Goal: Task Accomplishment & Management: Use online tool/utility

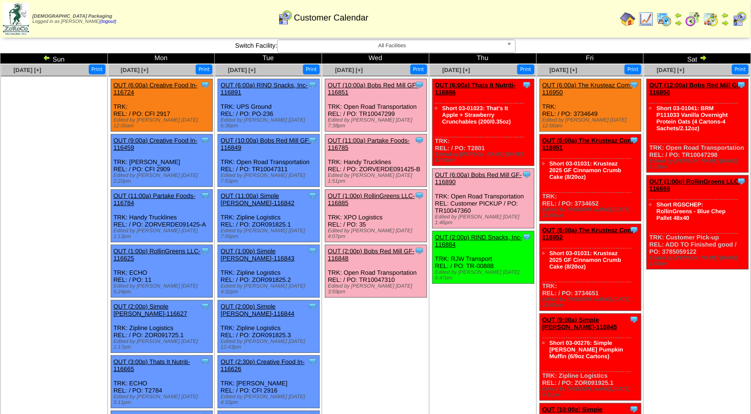
click at [368, 86] on link "OUT (10:00a) Bobs Red Mill GF-116851" at bounding box center [373, 89] width 90 height 14
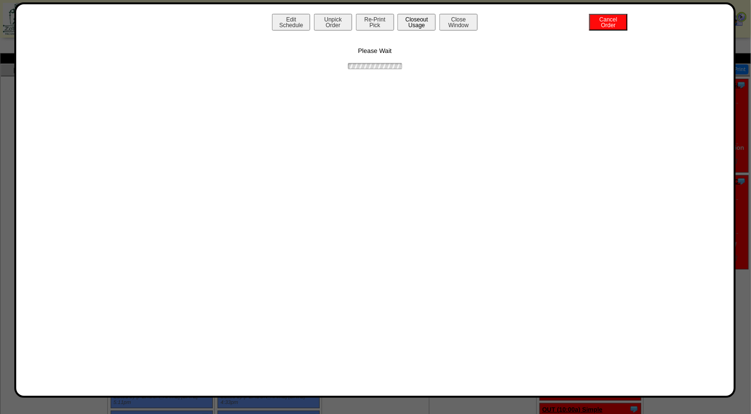
click at [423, 23] on button "Closeout Usage" at bounding box center [416, 22] width 38 height 17
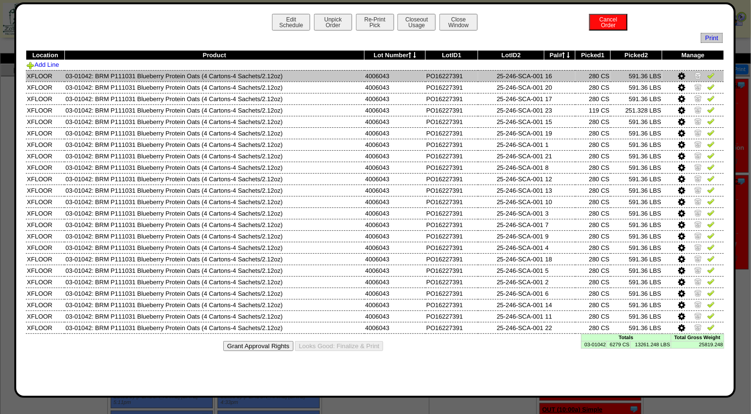
click at [708, 74] on img at bounding box center [711, 76] width 8 height 8
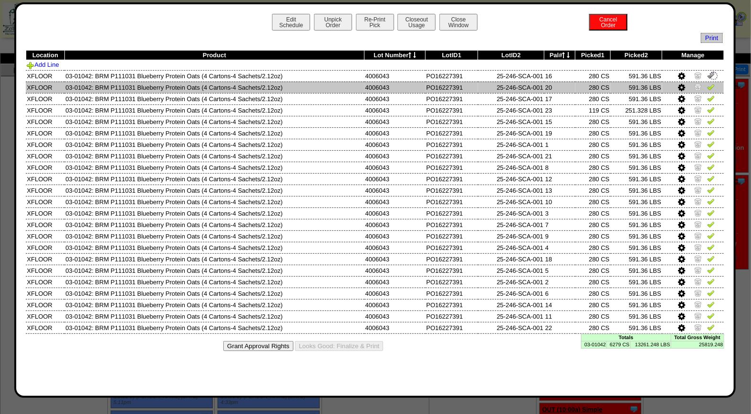
click at [710, 89] on img at bounding box center [711, 87] width 8 height 8
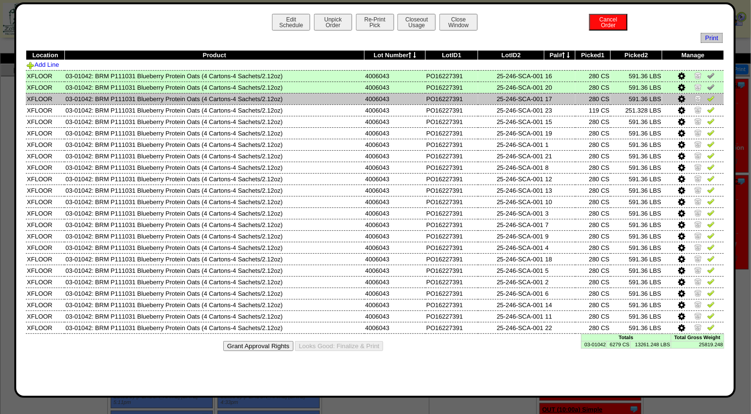
click at [711, 98] on img at bounding box center [711, 98] width 8 height 8
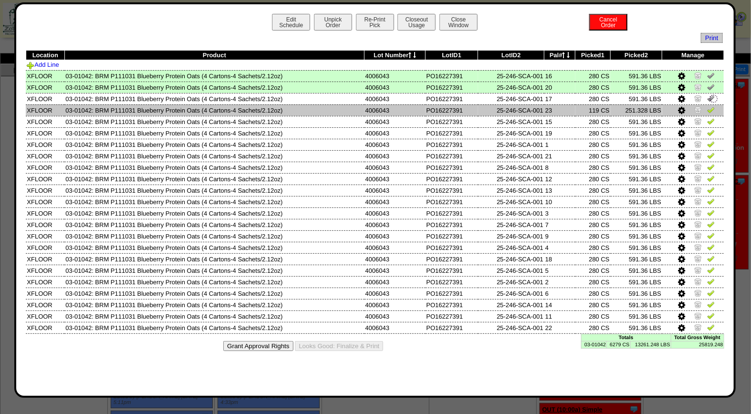
click at [709, 112] on img at bounding box center [711, 110] width 8 height 8
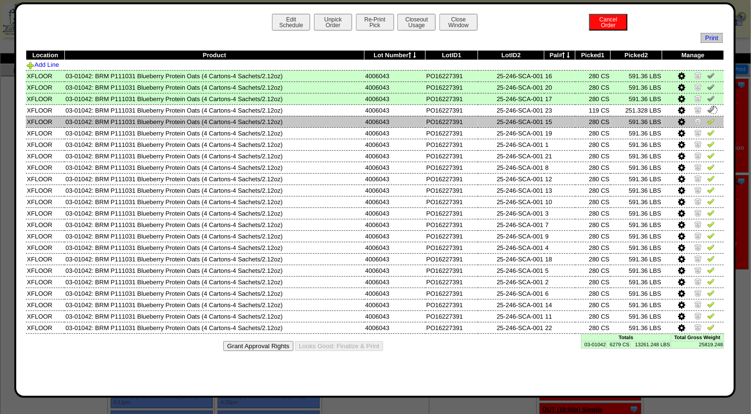
click at [710, 119] on img at bounding box center [711, 121] width 8 height 8
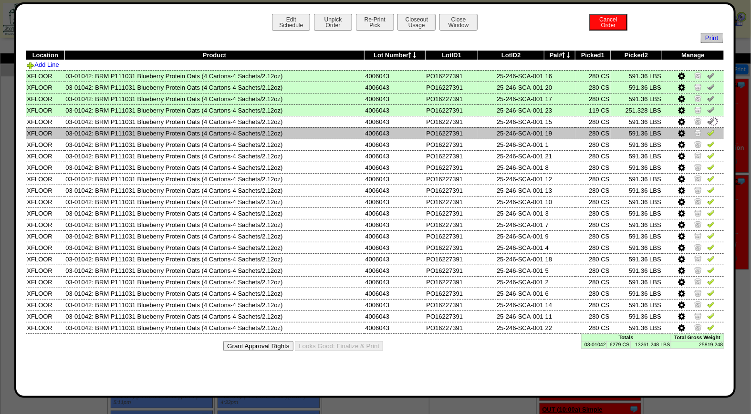
click at [710, 135] on img at bounding box center [711, 133] width 8 height 8
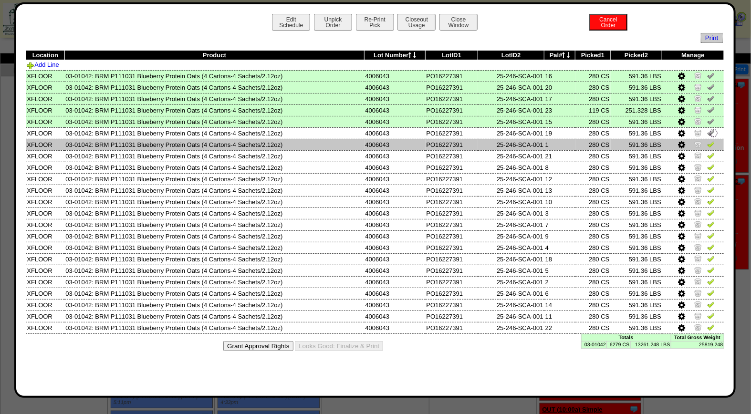
click at [710, 142] on img at bounding box center [711, 144] width 8 height 8
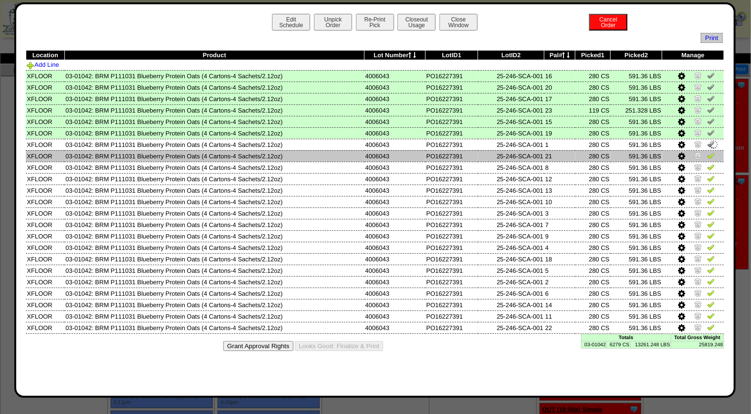
click at [711, 154] on img at bounding box center [711, 156] width 8 height 8
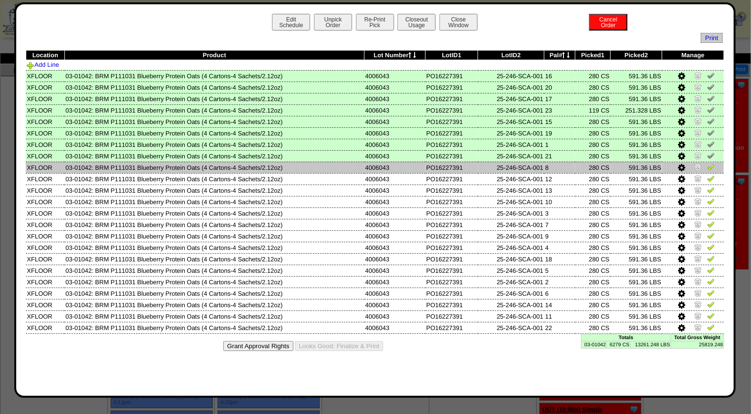
click at [708, 170] on link at bounding box center [711, 168] width 8 height 7
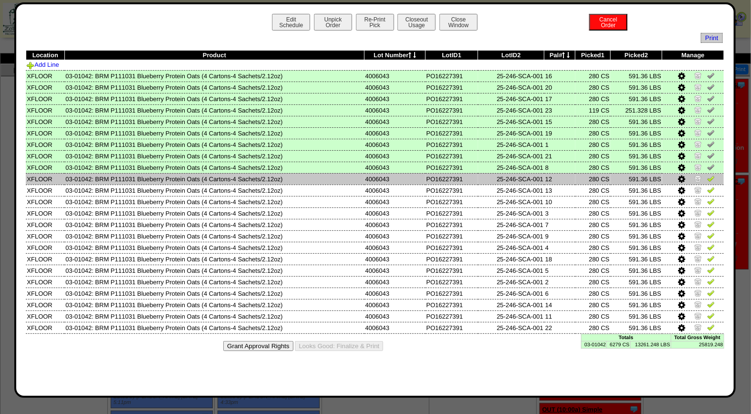
click at [710, 178] on img at bounding box center [711, 179] width 8 height 8
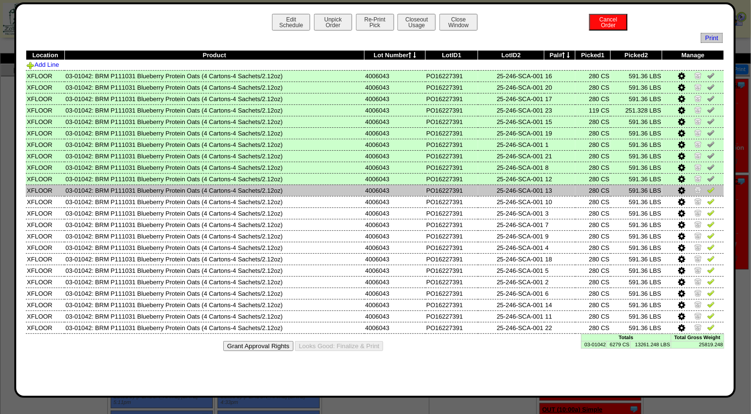
click at [710, 189] on img at bounding box center [711, 190] width 8 height 8
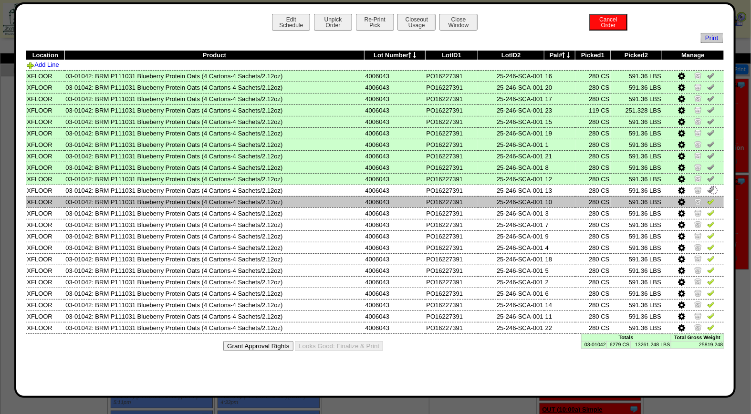
click at [712, 199] on img at bounding box center [711, 201] width 8 height 8
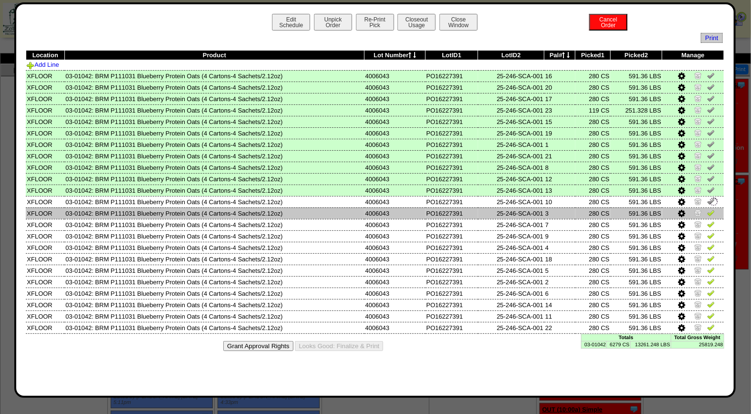
click at [710, 209] on img at bounding box center [711, 213] width 8 height 8
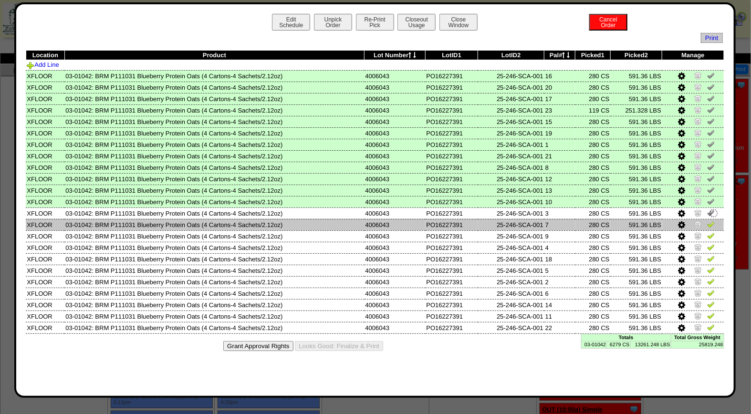
click at [710, 220] on img at bounding box center [711, 224] width 8 height 8
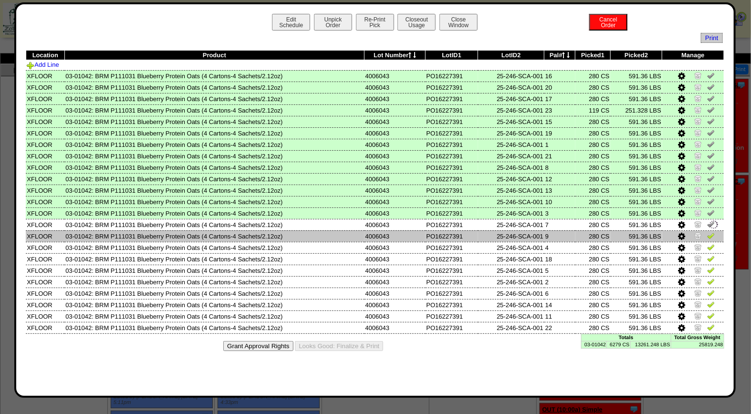
click at [711, 233] on img at bounding box center [711, 236] width 8 height 8
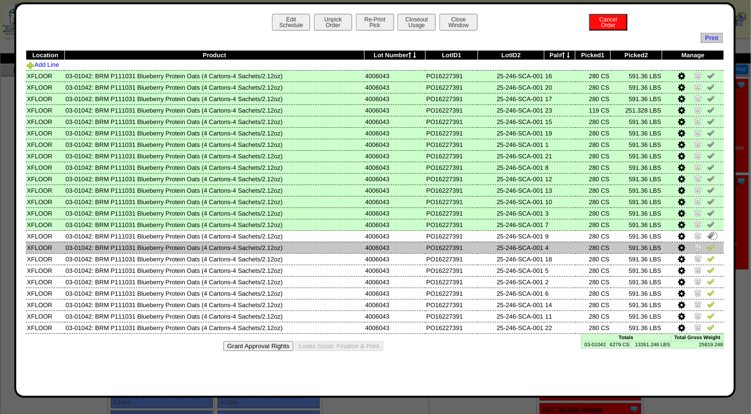
click at [711, 243] on img at bounding box center [711, 247] width 8 height 8
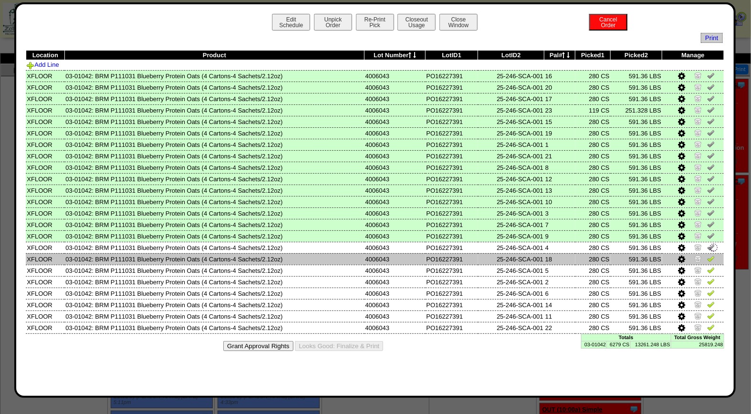
click at [709, 255] on img at bounding box center [711, 259] width 8 height 8
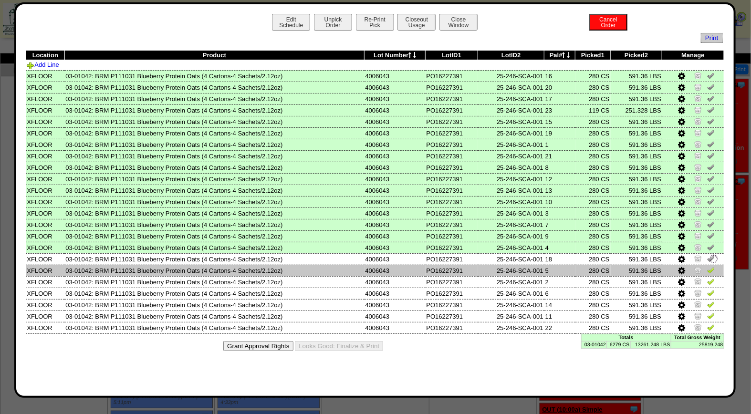
click at [711, 266] on img at bounding box center [711, 270] width 8 height 8
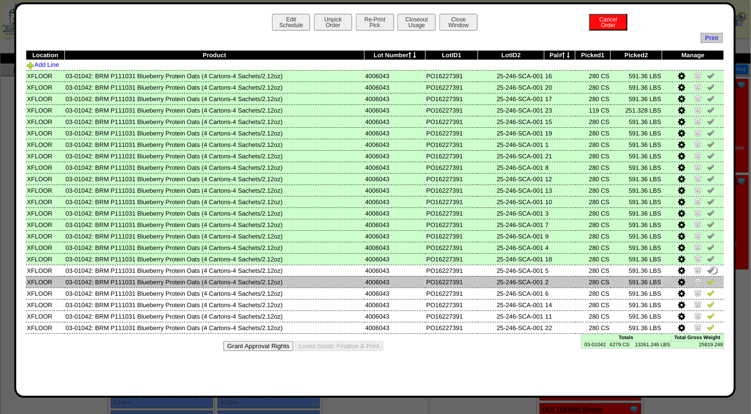
click at [711, 278] on img at bounding box center [711, 282] width 8 height 8
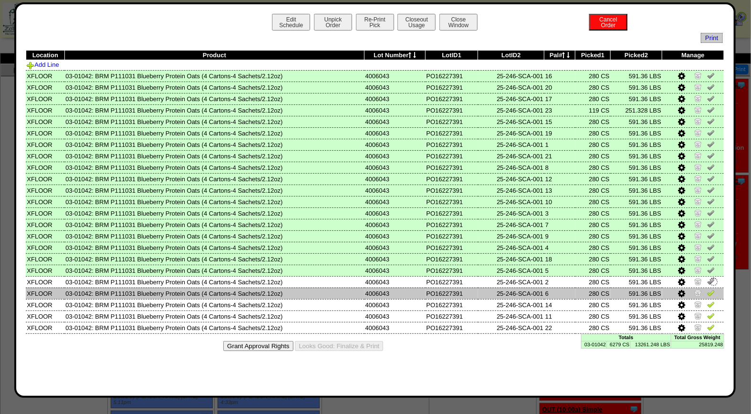
click at [713, 289] on img at bounding box center [711, 293] width 8 height 8
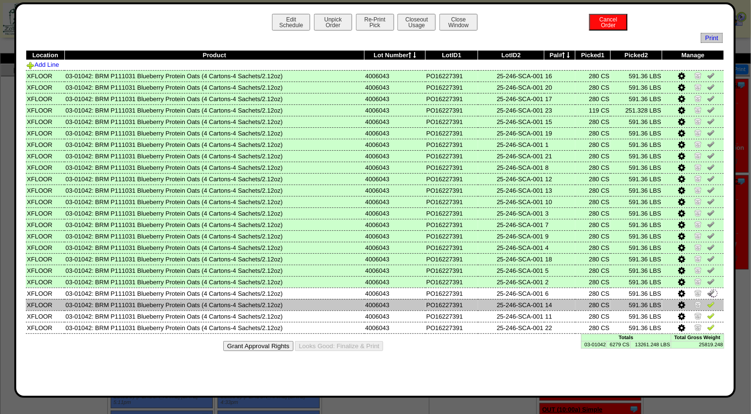
click at [711, 303] on img at bounding box center [711, 304] width 8 height 8
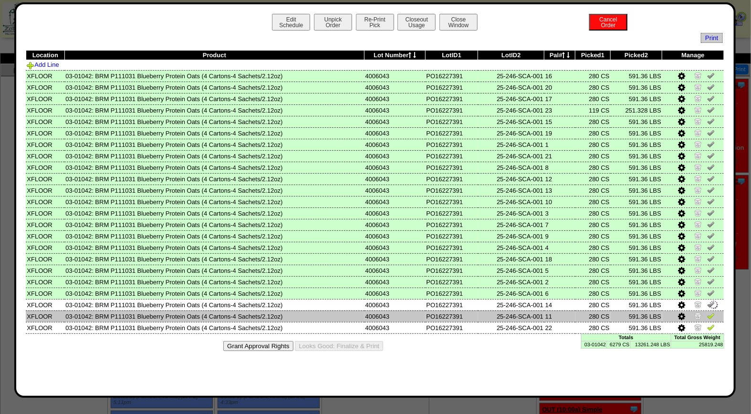
click at [710, 312] on img at bounding box center [711, 316] width 8 height 8
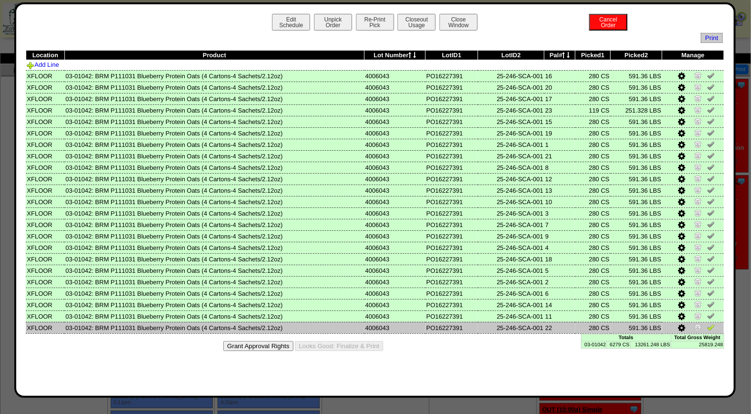
click at [710, 323] on img at bounding box center [711, 327] width 8 height 8
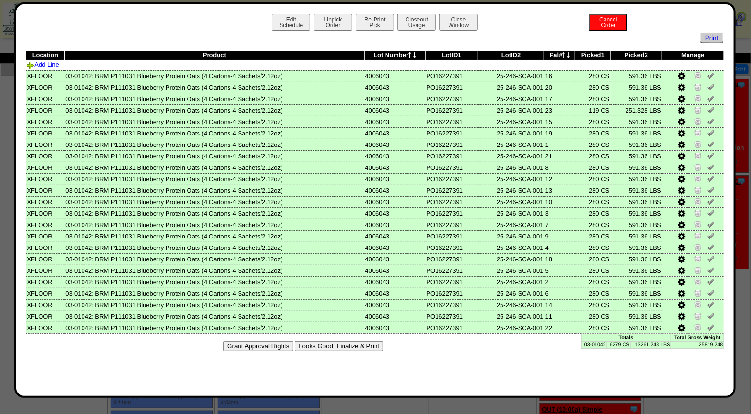
click at [332, 343] on button "Looks Good: Finalize & Print" at bounding box center [339, 346] width 88 height 10
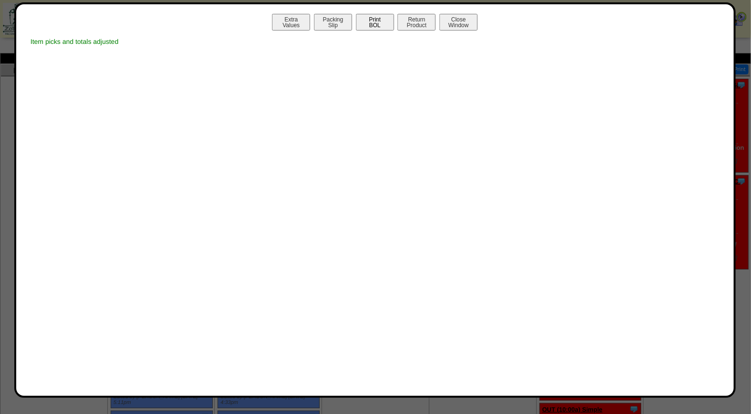
click at [381, 23] on button "Print BOL" at bounding box center [375, 22] width 38 height 17
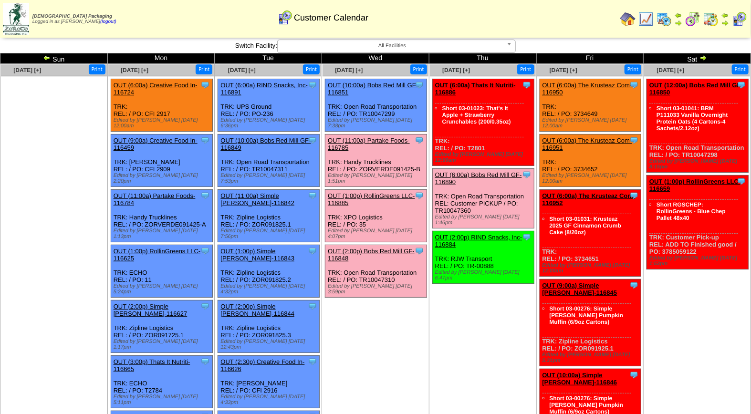
click at [381, 137] on link "OUT (11:00a) Partake Foods-116785" at bounding box center [369, 144] width 82 height 14
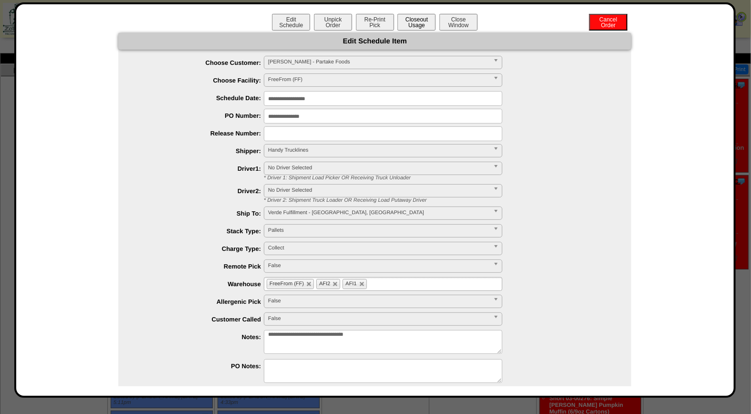
click at [419, 24] on button "Closeout Usage" at bounding box center [416, 22] width 38 height 17
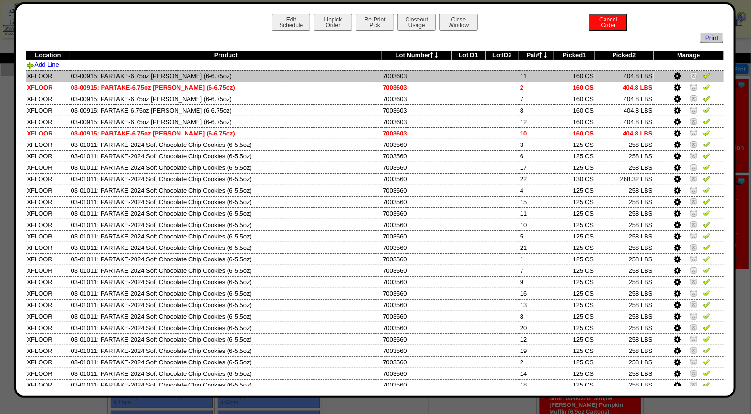
click at [702, 74] on img at bounding box center [706, 76] width 8 height 8
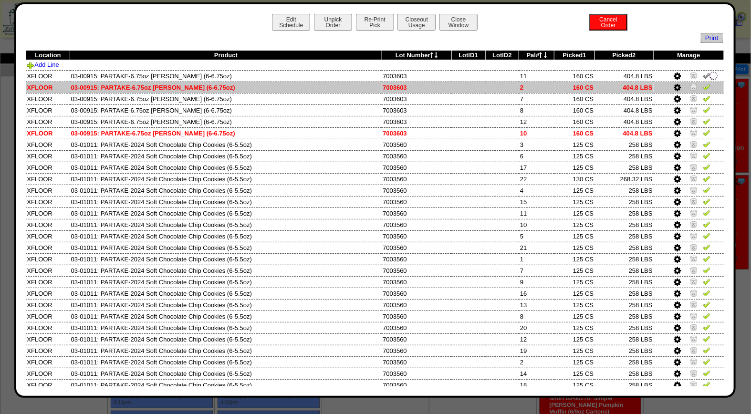
click at [702, 87] on img at bounding box center [706, 87] width 8 height 8
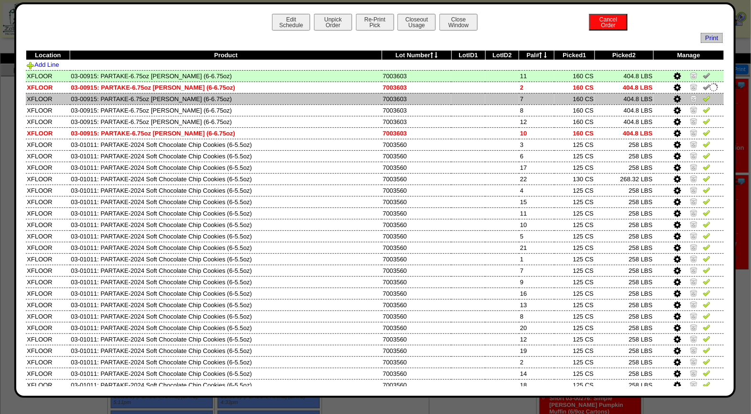
click at [702, 98] on img at bounding box center [706, 98] width 8 height 8
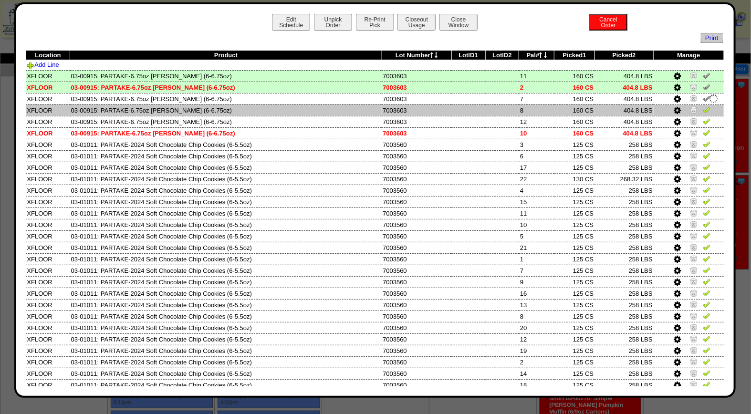
click at [702, 108] on img at bounding box center [706, 110] width 8 height 8
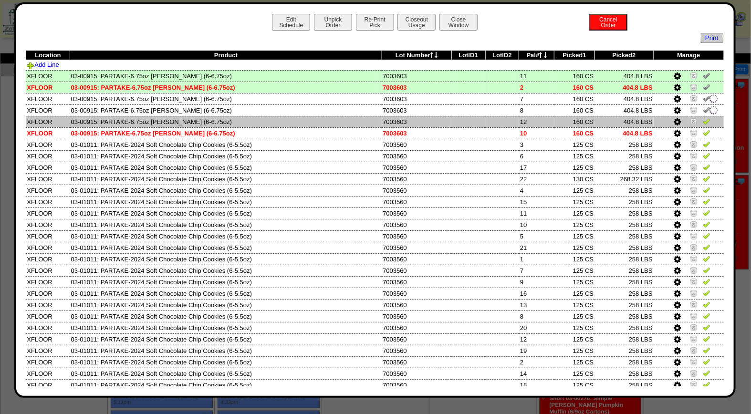
click at [702, 122] on img at bounding box center [706, 121] width 8 height 8
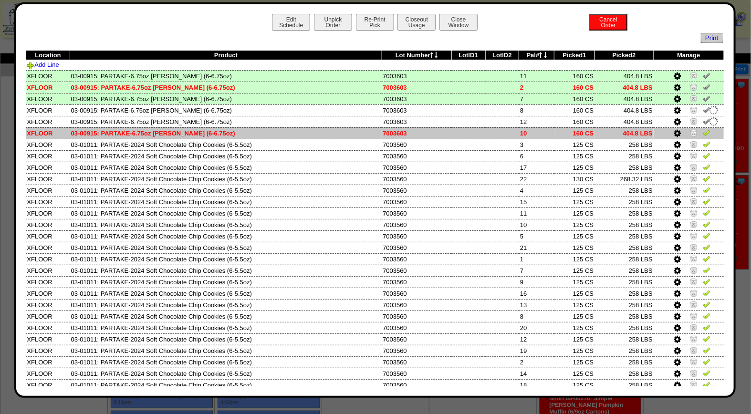
click at [702, 132] on img at bounding box center [706, 133] width 8 height 8
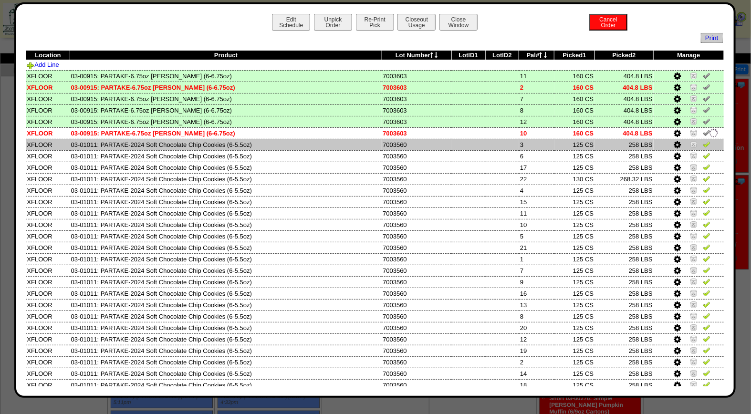
click at [702, 144] on img at bounding box center [706, 144] width 8 height 8
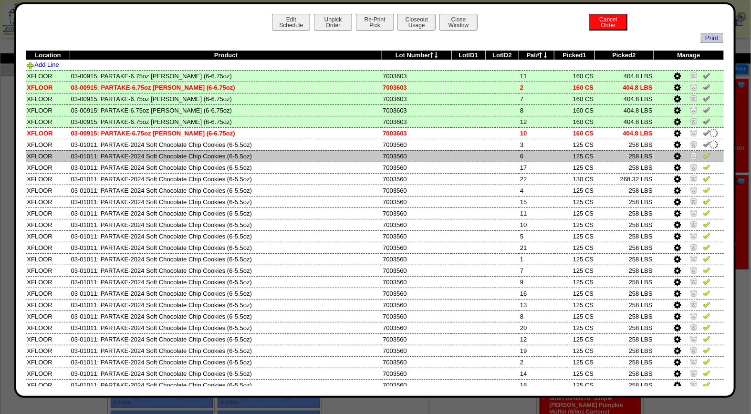
click at [702, 153] on img at bounding box center [706, 156] width 8 height 8
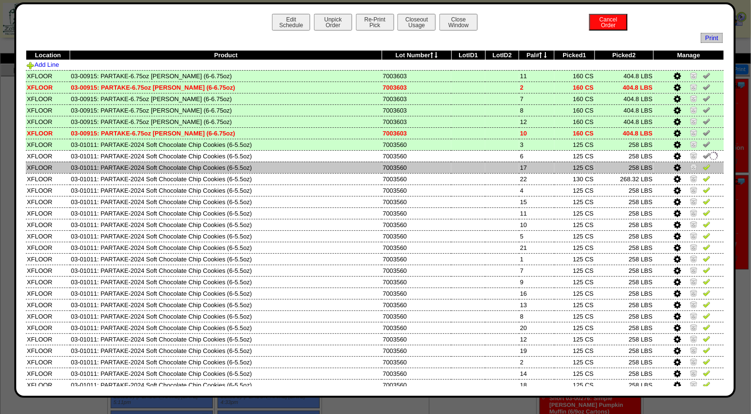
click at [702, 164] on img at bounding box center [706, 167] width 8 height 8
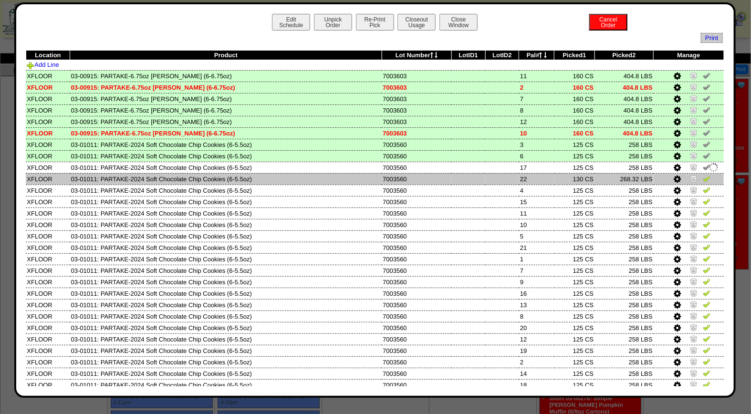
click at [702, 178] on img at bounding box center [706, 179] width 8 height 8
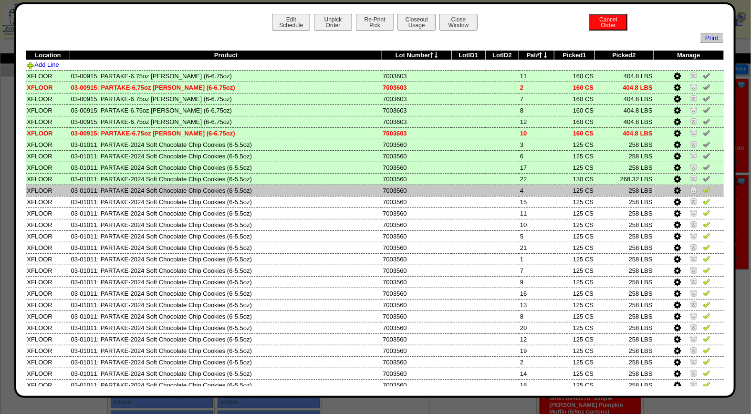
click at [702, 189] on img at bounding box center [706, 190] width 8 height 8
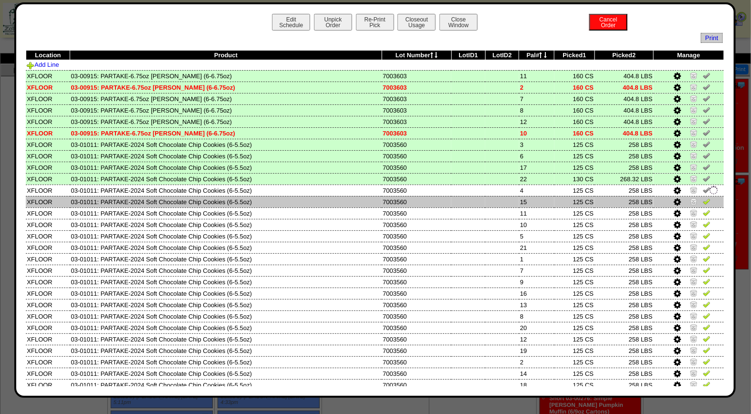
click at [702, 197] on img at bounding box center [706, 201] width 8 height 8
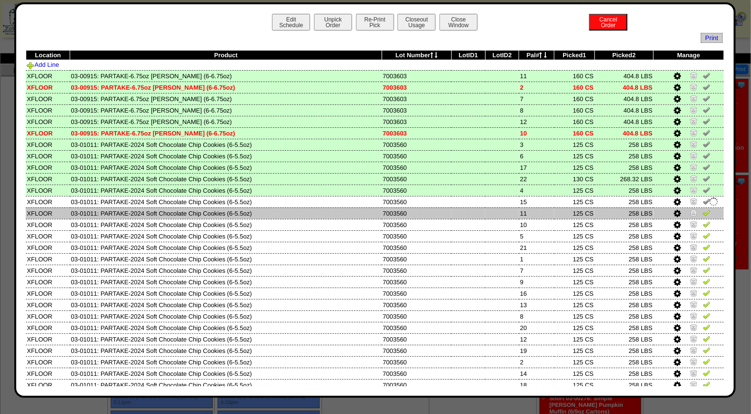
click at [702, 210] on img at bounding box center [706, 213] width 8 height 8
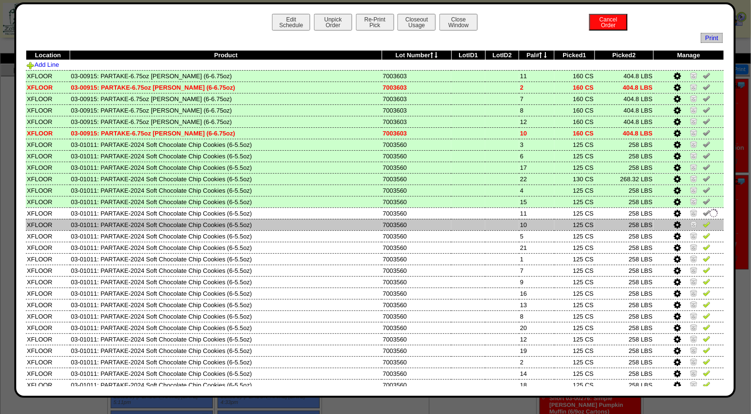
click at [702, 223] on img at bounding box center [706, 224] width 8 height 8
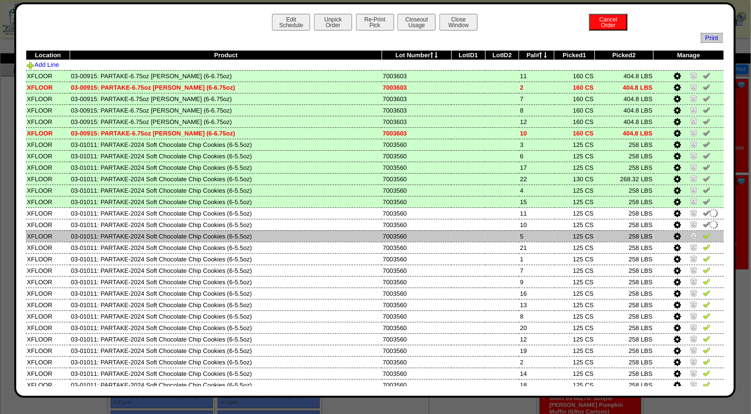
click at [702, 235] on img at bounding box center [706, 236] width 8 height 8
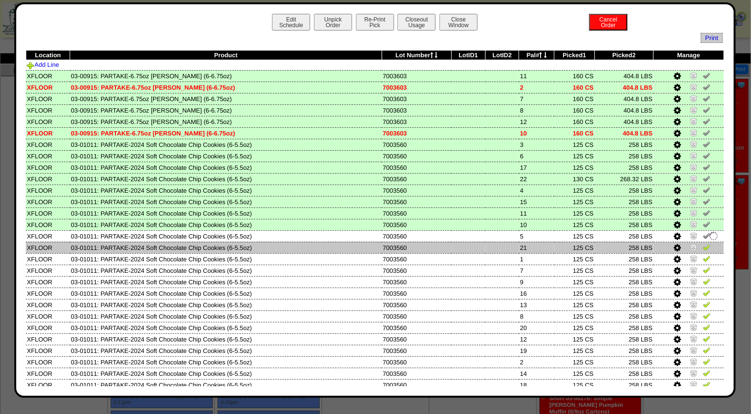
click at [702, 243] on img at bounding box center [706, 247] width 8 height 8
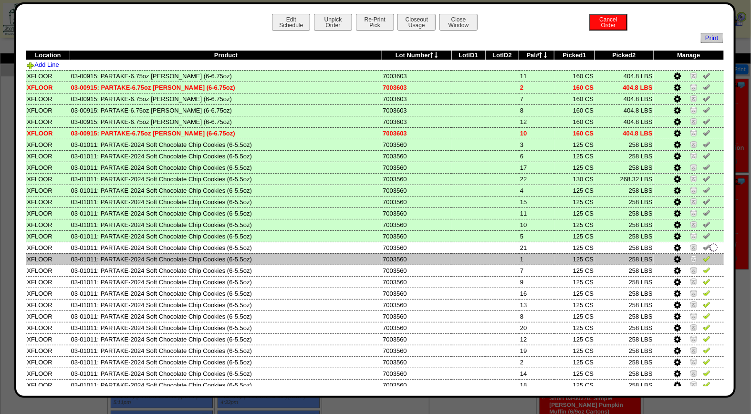
click at [702, 255] on img at bounding box center [706, 259] width 8 height 8
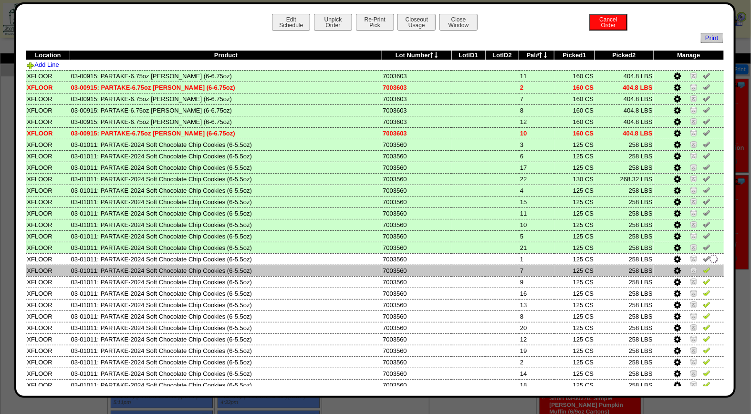
click at [702, 267] on img at bounding box center [706, 270] width 8 height 8
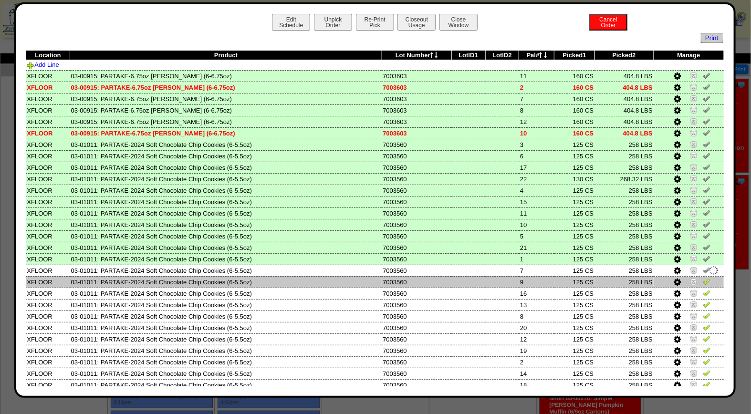
click at [702, 279] on img at bounding box center [706, 282] width 8 height 8
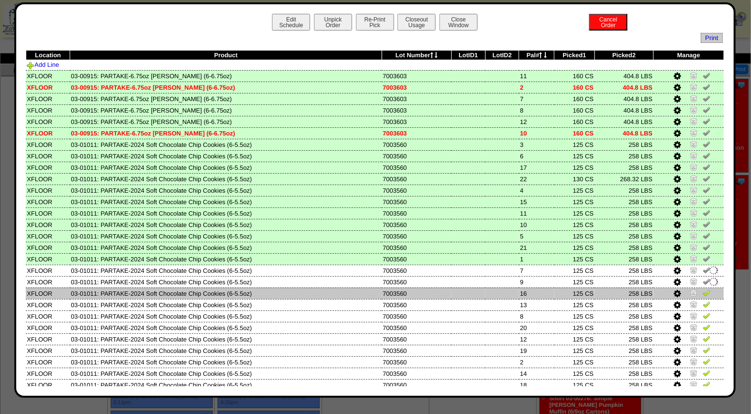
click at [702, 289] on img at bounding box center [706, 293] width 8 height 8
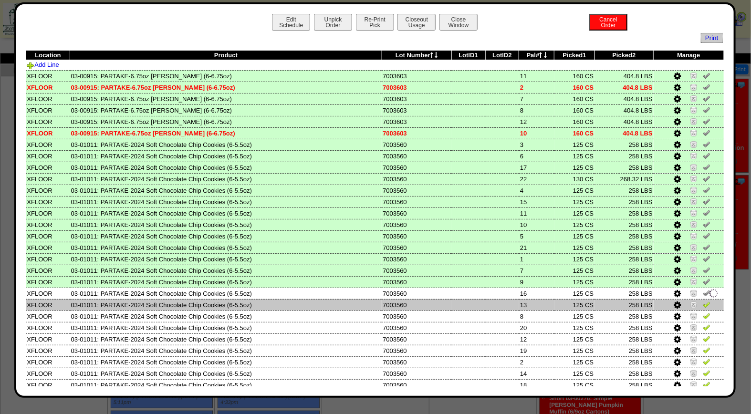
click at [702, 302] on img at bounding box center [706, 304] width 8 height 8
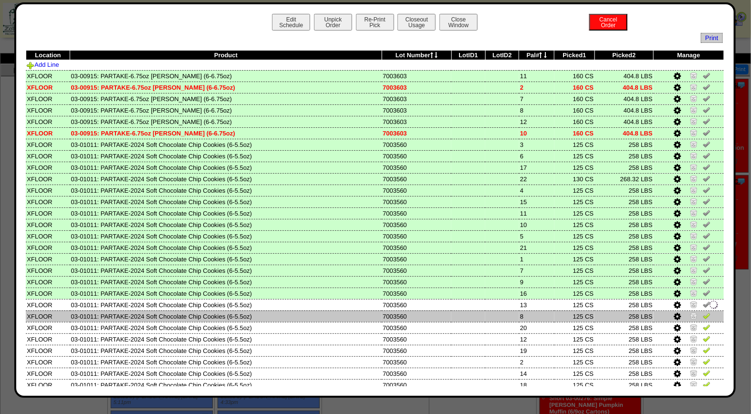
click at [702, 312] on img at bounding box center [706, 316] width 8 height 8
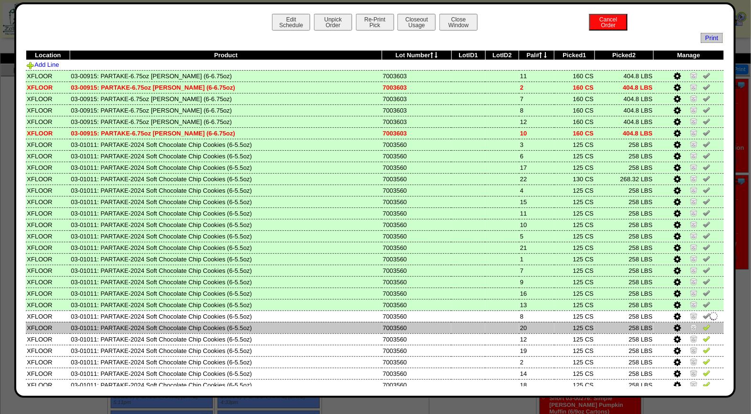
click at [702, 327] on link at bounding box center [706, 328] width 8 height 7
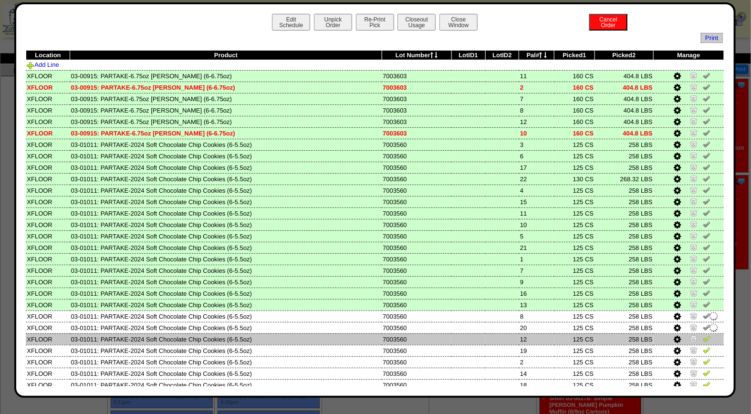
click at [702, 335] on img at bounding box center [706, 339] width 8 height 8
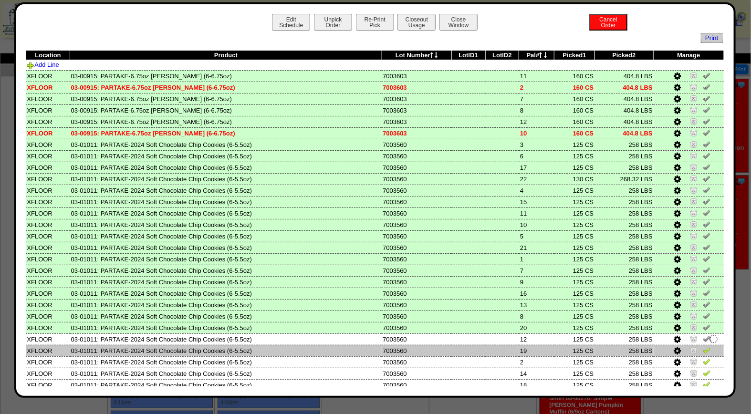
click at [702, 350] on link at bounding box center [706, 351] width 8 height 7
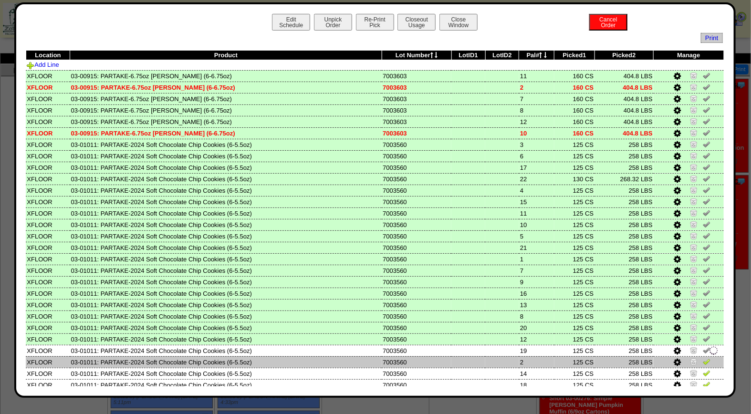
click at [702, 358] on img at bounding box center [706, 362] width 8 height 8
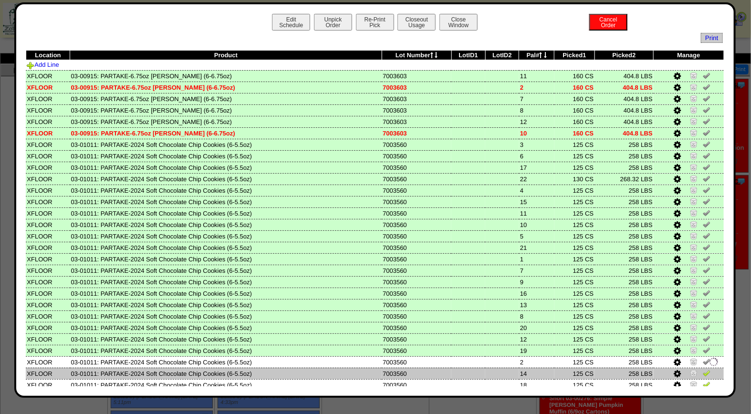
click at [702, 369] on img at bounding box center [706, 373] width 8 height 8
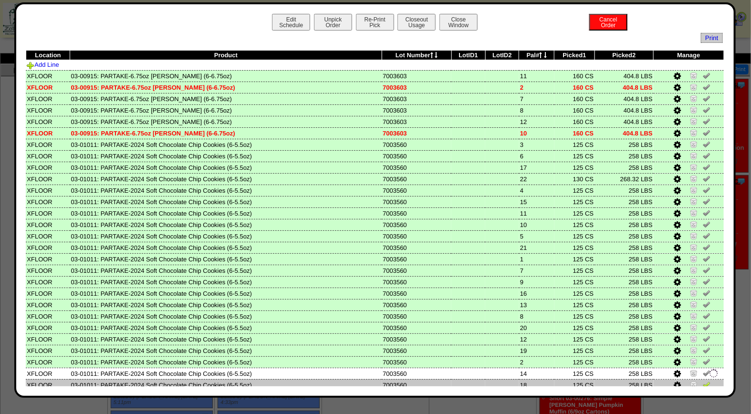
click at [702, 380] on img at bounding box center [706, 384] width 8 height 8
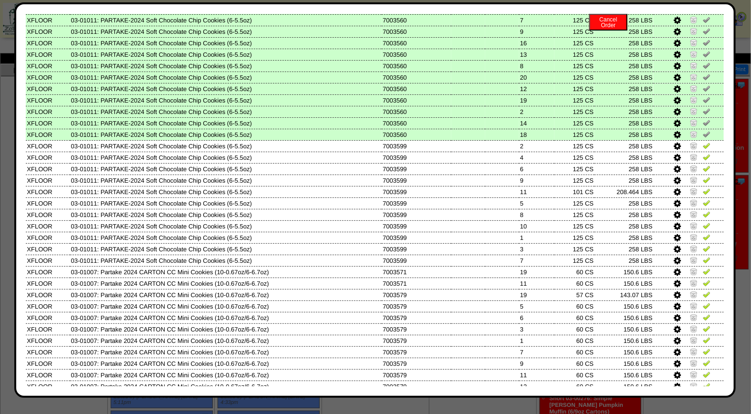
scroll to position [310, 0]
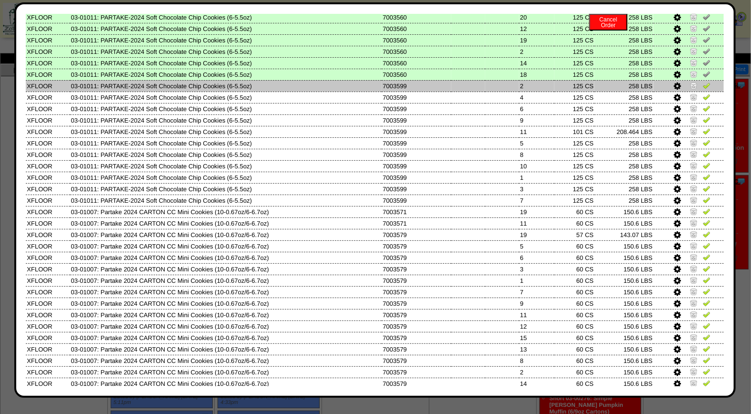
click at [702, 82] on img at bounding box center [706, 86] width 8 height 8
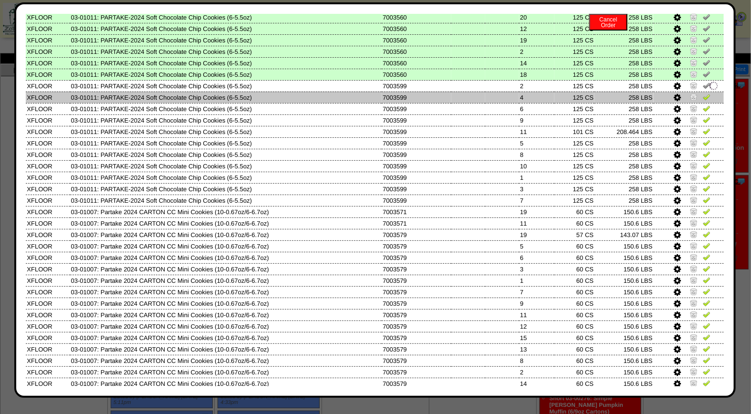
click at [702, 93] on img at bounding box center [706, 97] width 8 height 8
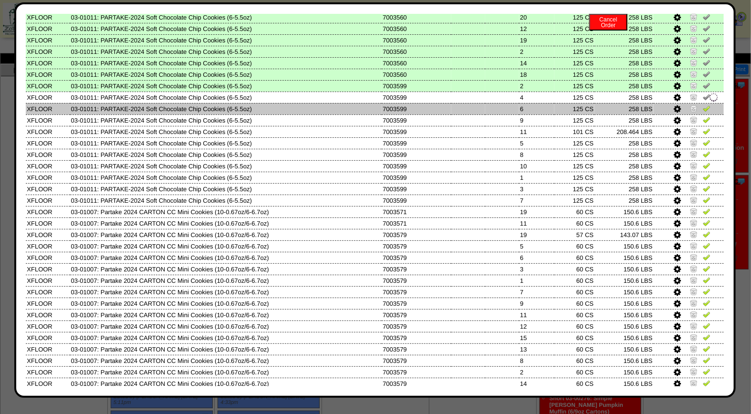
click at [702, 104] on img at bounding box center [706, 108] width 8 height 8
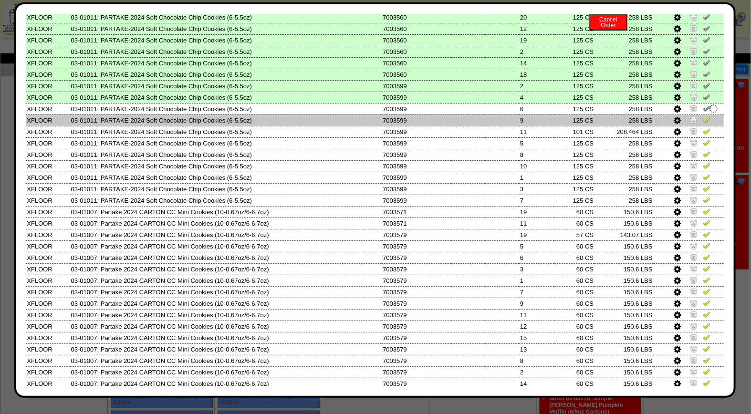
click at [702, 116] on img at bounding box center [706, 120] width 8 height 8
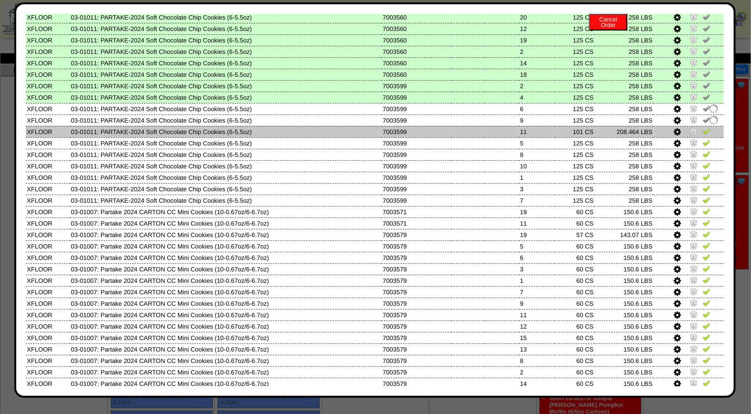
click at [702, 127] on img at bounding box center [706, 131] width 8 height 8
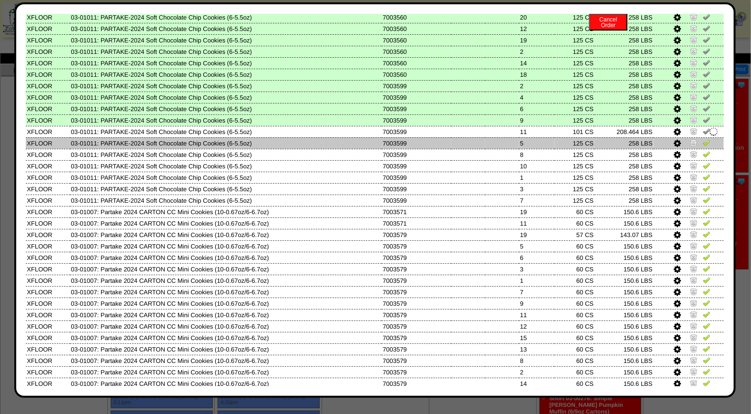
click at [702, 139] on img at bounding box center [706, 143] width 8 height 8
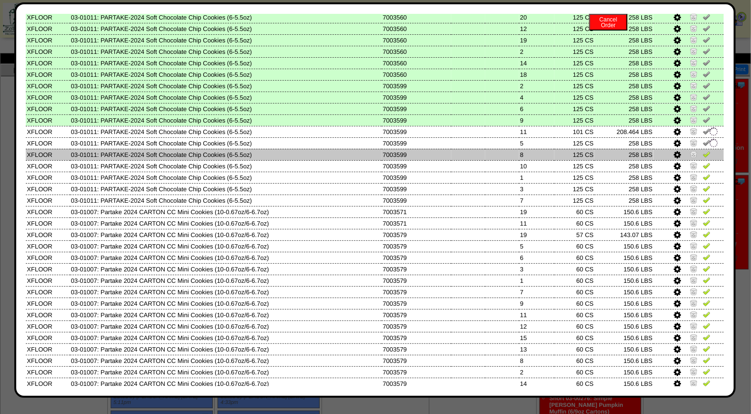
click at [702, 150] on img at bounding box center [706, 154] width 8 height 8
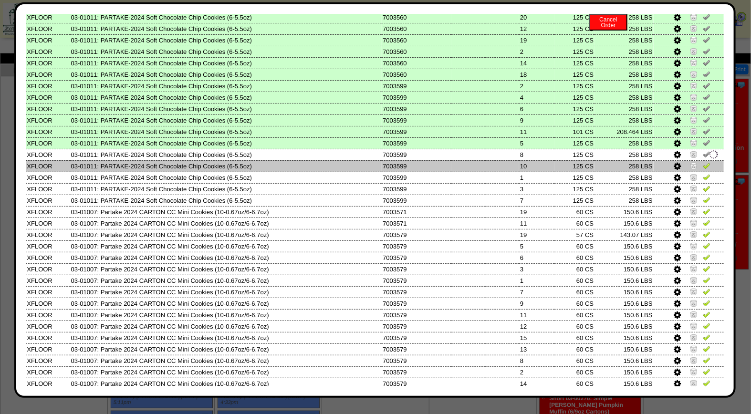
click at [702, 162] on img at bounding box center [706, 166] width 8 height 8
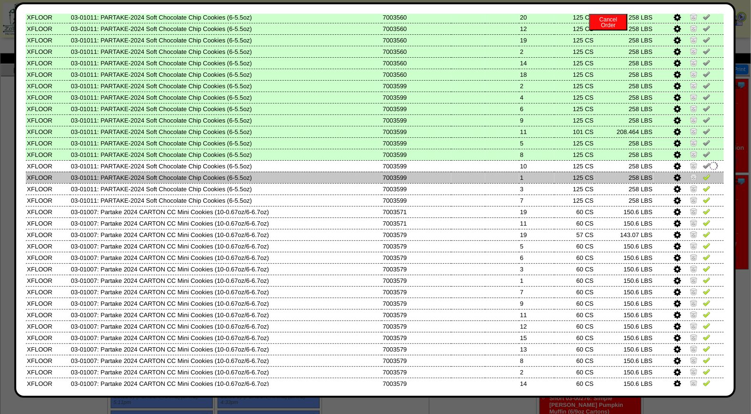
click at [702, 173] on img at bounding box center [706, 177] width 8 height 8
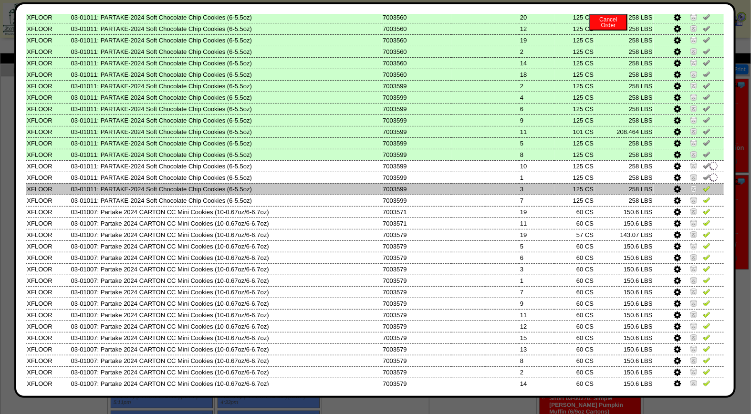
click at [702, 185] on img at bounding box center [706, 189] width 8 height 8
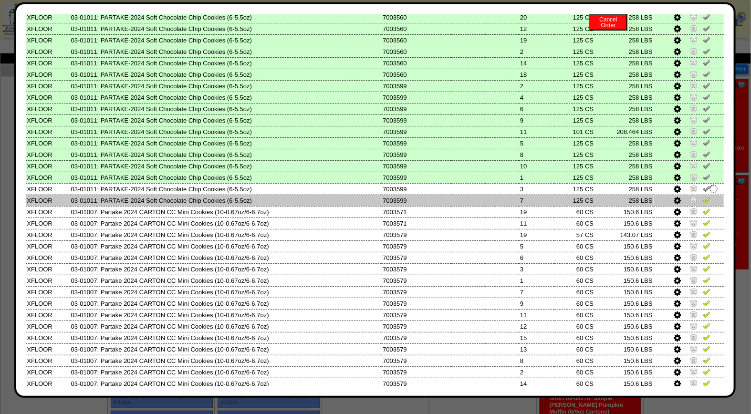
click at [702, 196] on img at bounding box center [706, 200] width 8 height 8
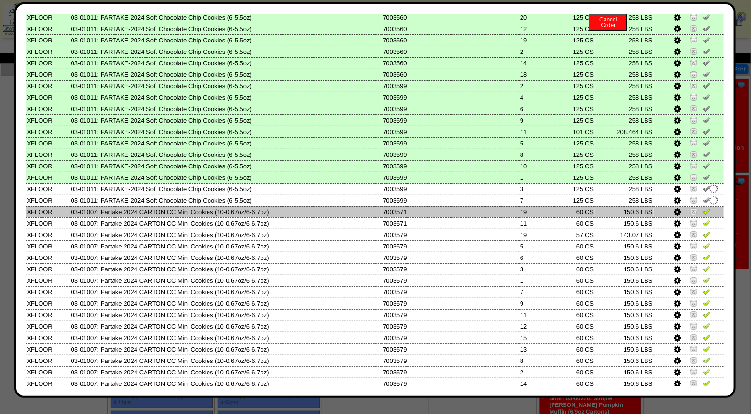
click at [702, 207] on img at bounding box center [706, 211] width 8 height 8
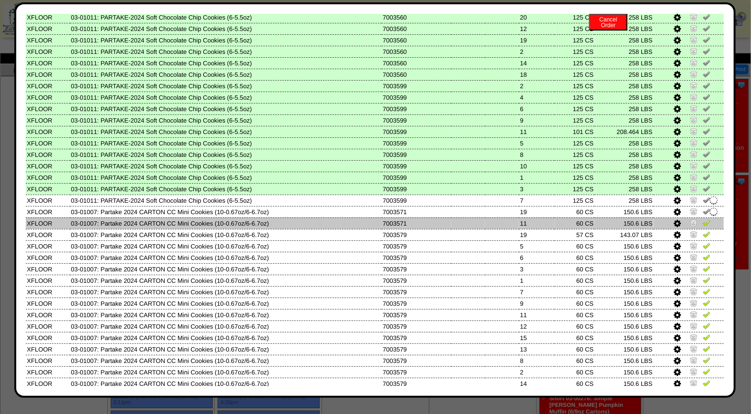
click at [702, 219] on img at bounding box center [706, 223] width 8 height 8
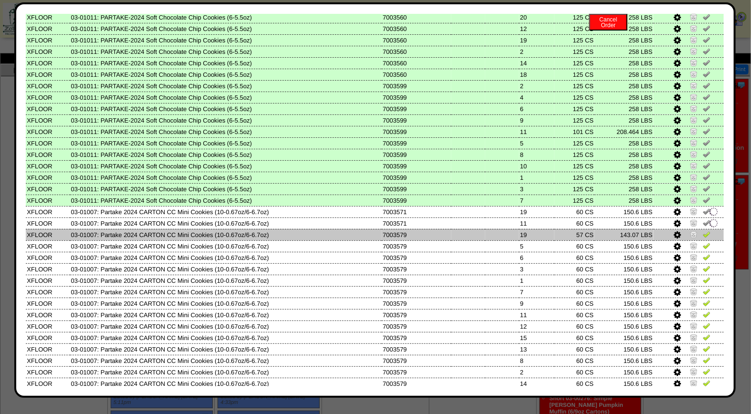
click at [702, 230] on img at bounding box center [706, 234] width 8 height 8
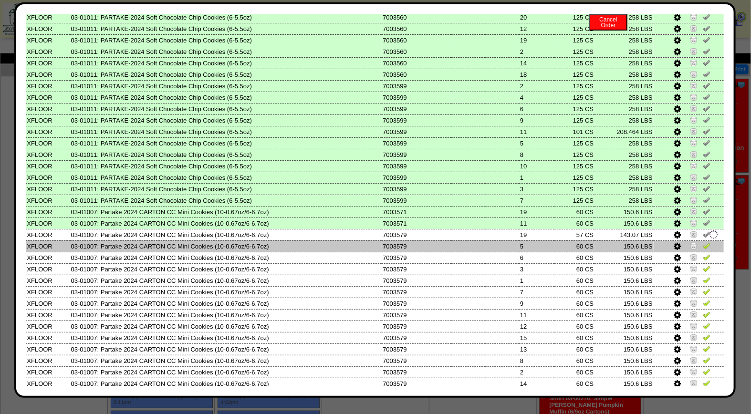
click at [699, 240] on td at bounding box center [688, 245] width 70 height 11
click at [702, 242] on img at bounding box center [706, 246] width 8 height 8
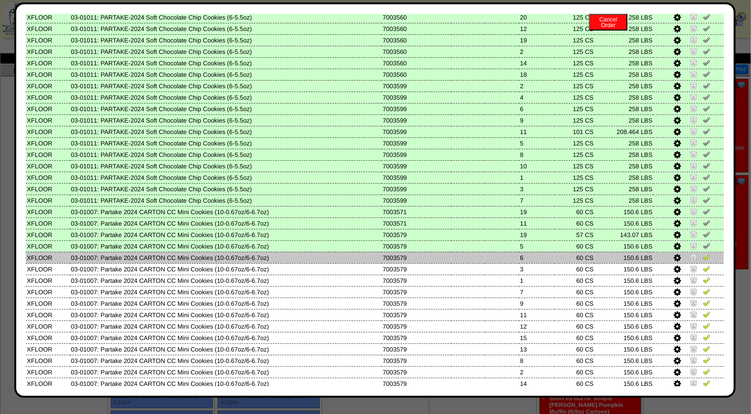
click at [702, 253] on img at bounding box center [706, 257] width 8 height 8
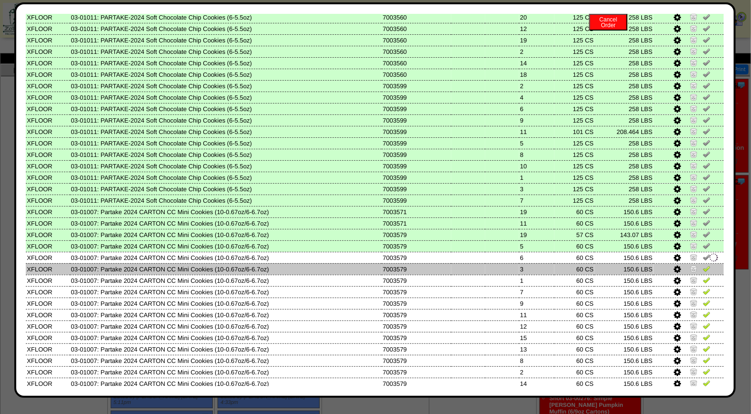
click at [702, 265] on img at bounding box center [706, 269] width 8 height 8
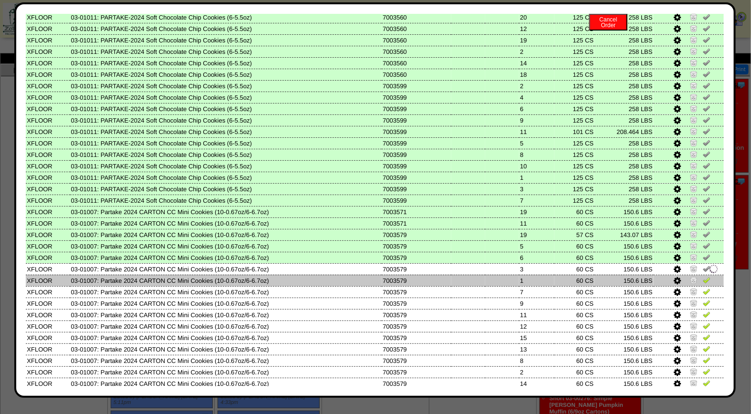
click at [702, 276] on img at bounding box center [706, 280] width 8 height 8
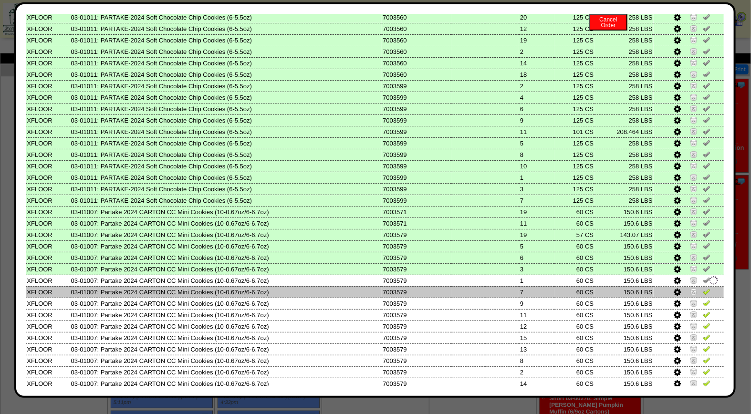
click at [702, 286] on td at bounding box center [688, 291] width 70 height 11
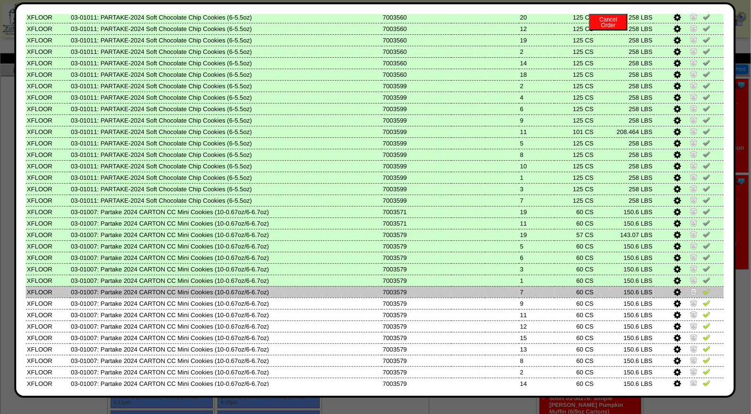
click at [702, 288] on img at bounding box center [706, 292] width 8 height 8
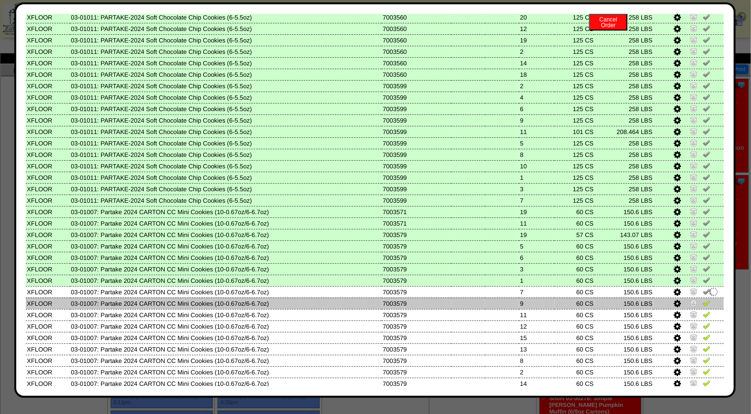
click at [702, 299] on img at bounding box center [706, 303] width 8 height 8
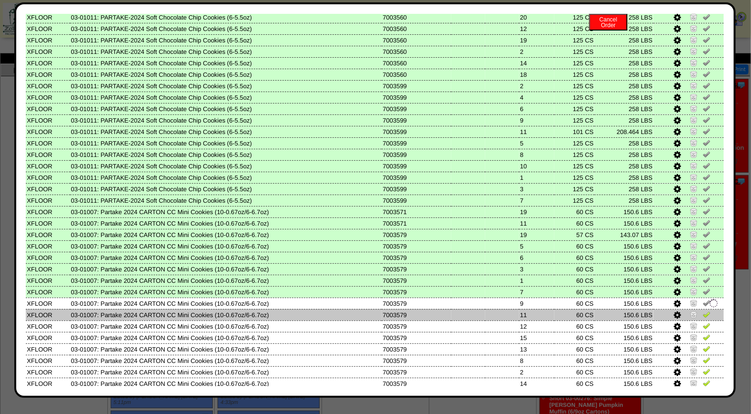
click at [702, 310] on img at bounding box center [706, 314] width 8 height 8
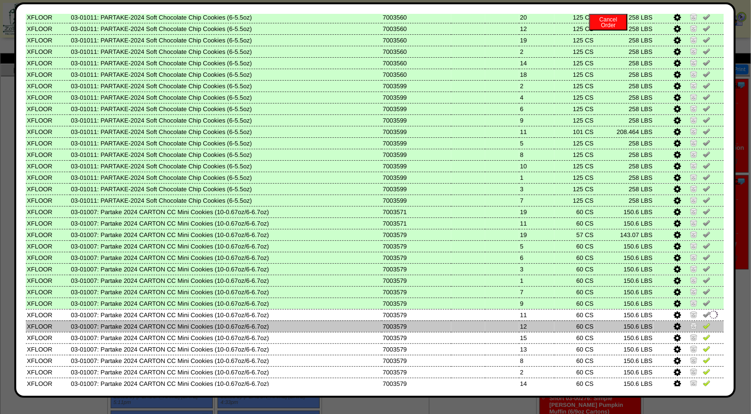
click at [702, 322] on img at bounding box center [706, 326] width 8 height 8
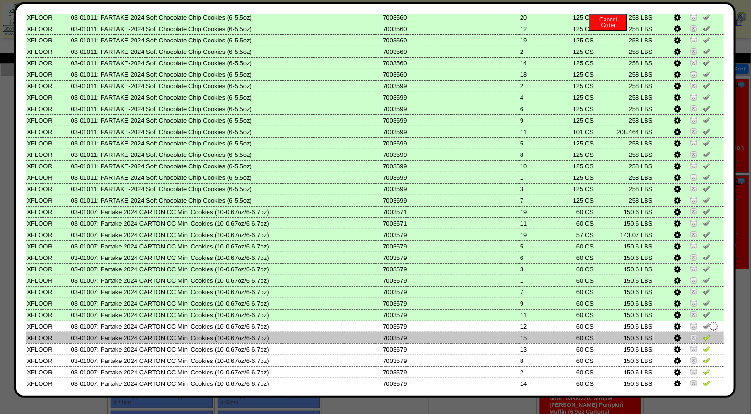
click at [702, 333] on img at bounding box center [706, 337] width 8 height 8
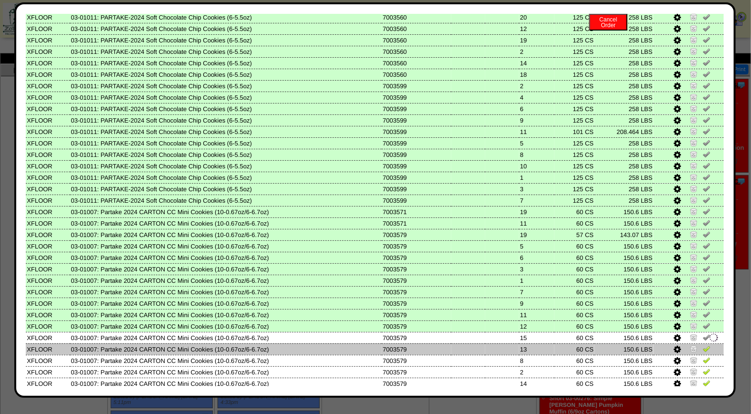
click at [702, 345] on img at bounding box center [706, 349] width 8 height 8
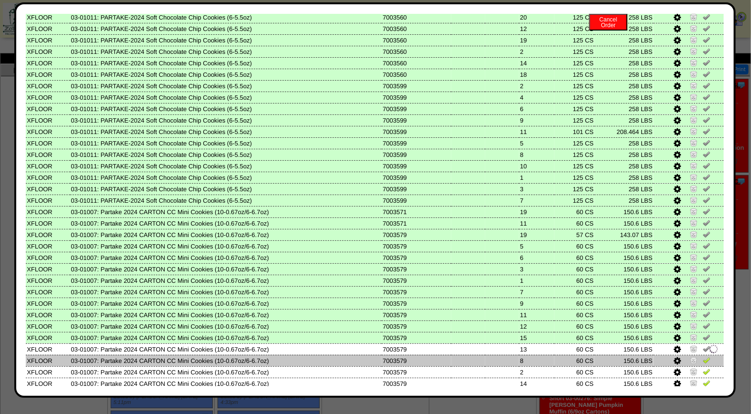
click at [702, 356] on img at bounding box center [706, 360] width 8 height 8
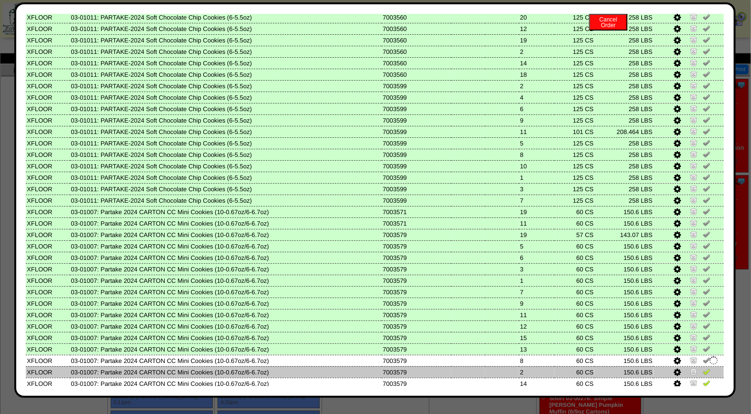
click at [702, 368] on img at bounding box center [706, 372] width 8 height 8
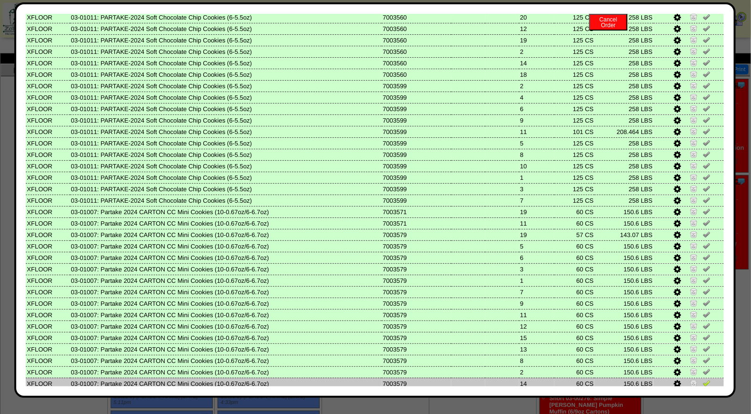
click at [702, 379] on img at bounding box center [706, 383] width 8 height 8
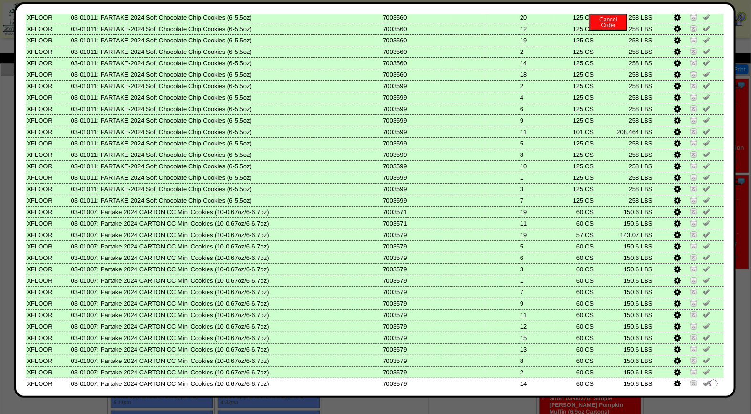
click at [702, 391] on img at bounding box center [706, 395] width 8 height 8
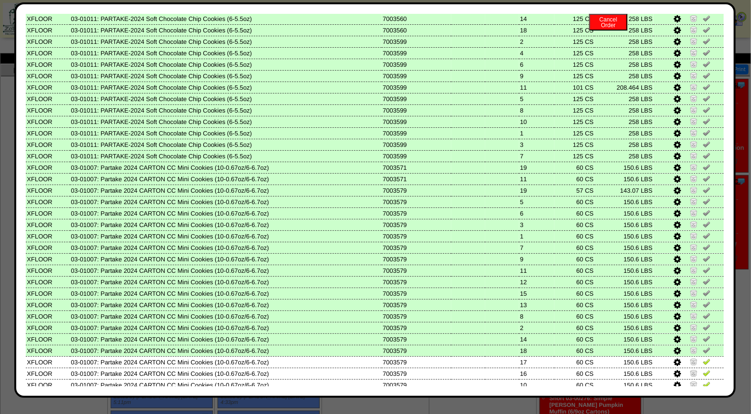
scroll to position [388, 0]
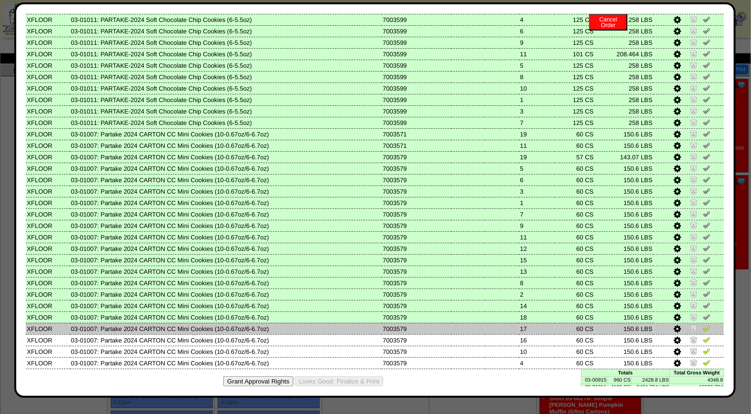
click at [702, 324] on img at bounding box center [706, 328] width 8 height 8
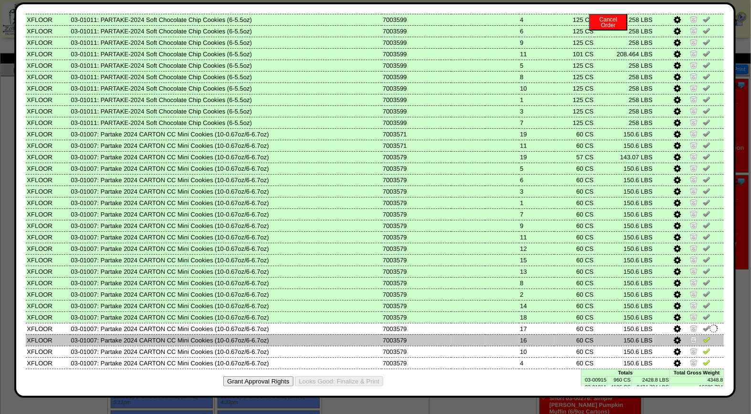
click at [702, 336] on img at bounding box center [706, 340] width 8 height 8
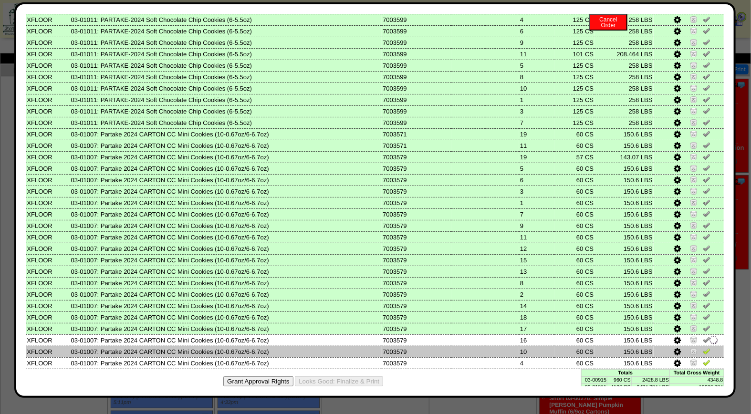
click at [702, 347] on img at bounding box center [706, 351] width 8 height 8
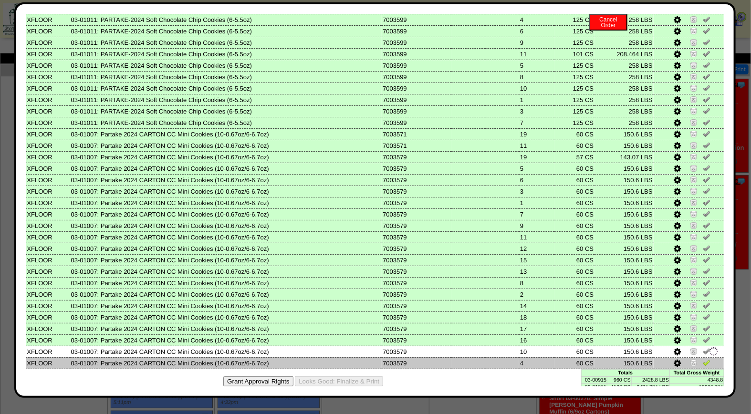
click at [702, 359] on img at bounding box center [706, 363] width 8 height 8
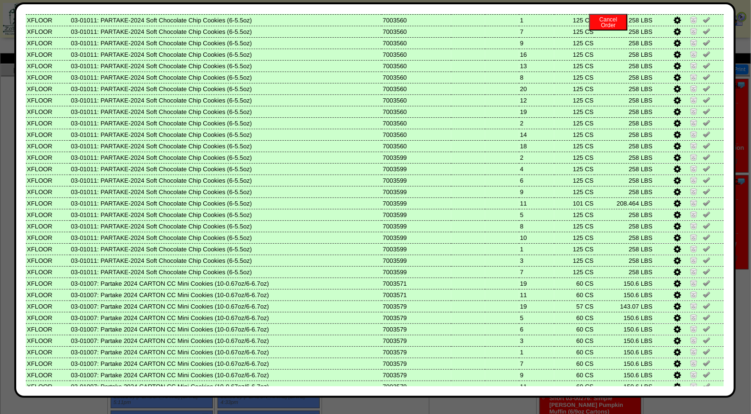
scroll to position [0, 0]
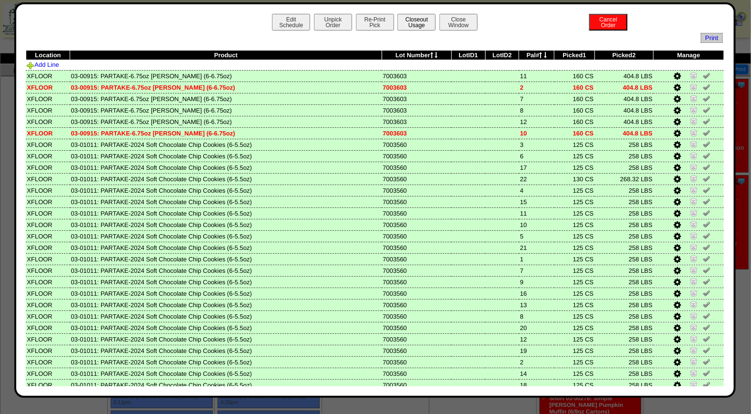
click at [410, 18] on button "Closeout Usage" at bounding box center [416, 22] width 38 height 17
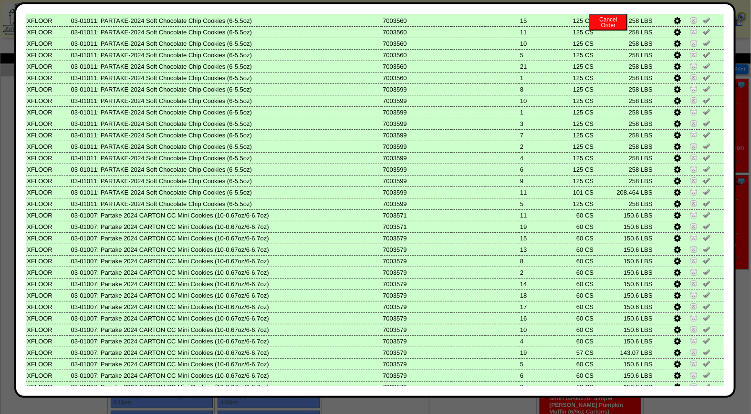
scroll to position [388, 0]
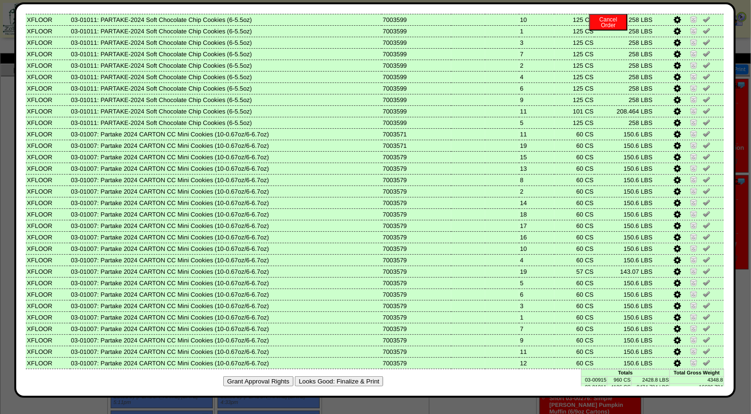
drag, startPoint x: 366, startPoint y: 370, endPoint x: 426, endPoint y: 96, distance: 281.1
click at [366, 376] on button "Looks Good: Finalize & Print" at bounding box center [339, 381] width 88 height 10
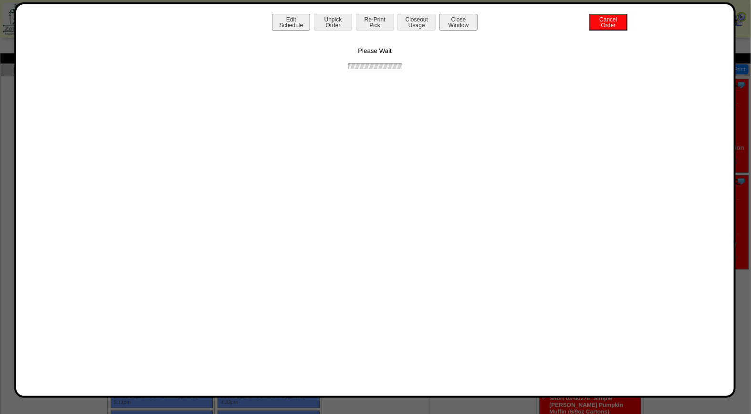
scroll to position [0, 0]
click at [379, 20] on button "Print BOL" at bounding box center [375, 22] width 38 height 17
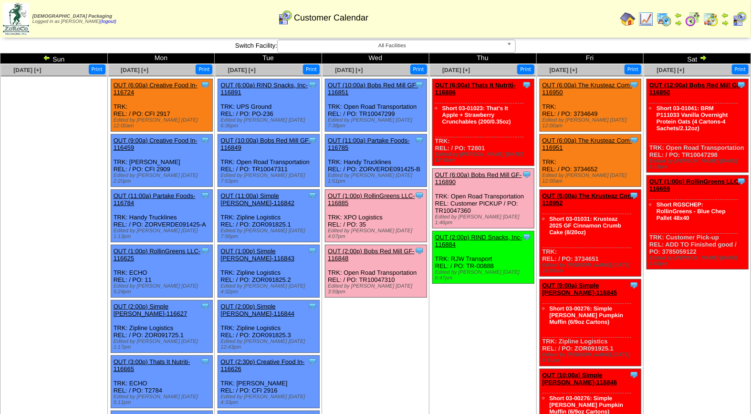
click at [374, 247] on link "OUT (2:00p) Bobs Red Mill GF-116848" at bounding box center [371, 254] width 87 height 14
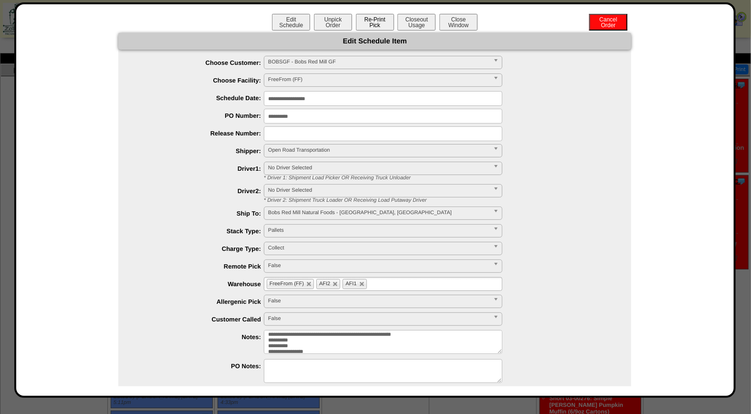
click at [378, 22] on button "Re-Print Pick" at bounding box center [375, 22] width 38 height 17
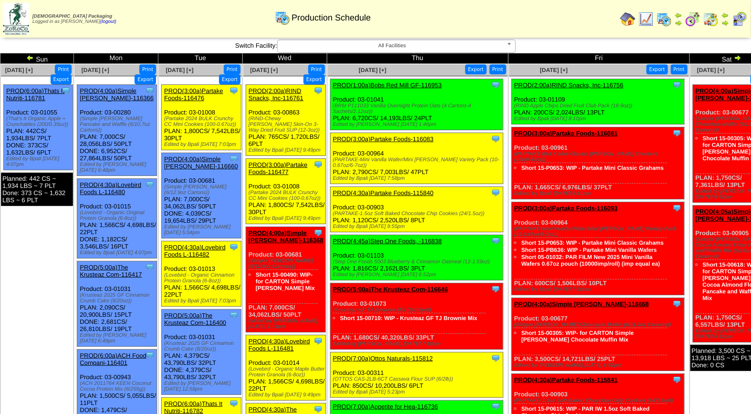
click at [740, 20] on img at bounding box center [738, 18] width 15 height 15
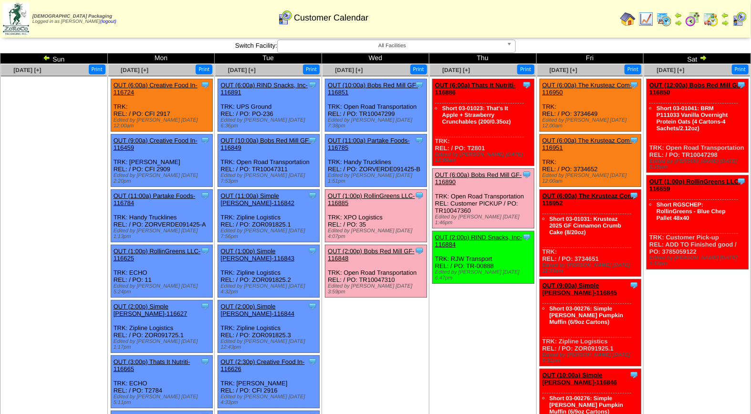
click at [376, 247] on link "OUT (2:00p) Bobs Red Mill GF-116848" at bounding box center [371, 254] width 87 height 14
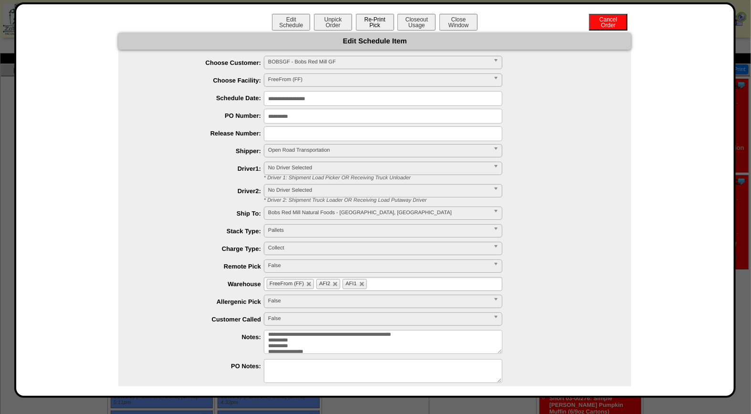
click at [372, 21] on button "Re-Print Pick" at bounding box center [375, 22] width 38 height 17
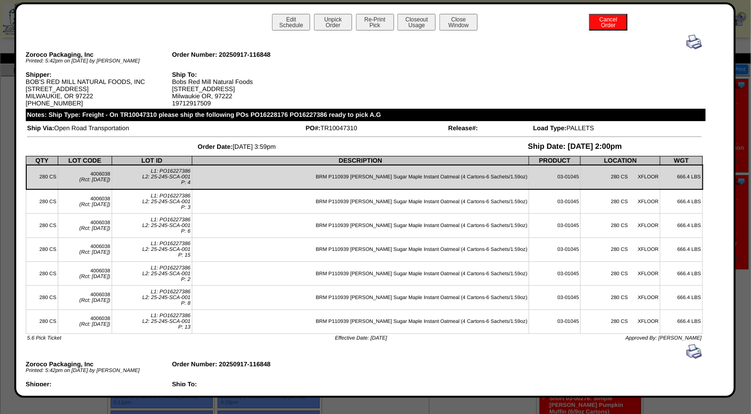
drag, startPoint x: 398, startPoint y: 89, endPoint x: 478, endPoint y: 59, distance: 86.0
click at [686, 43] on img at bounding box center [693, 41] width 15 height 15
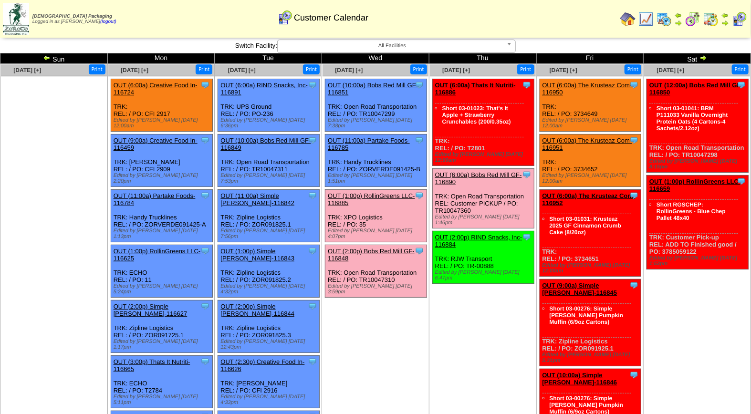
click at [498, 171] on link "OUT (6:00a) Bobs Red Mill GF-116890" at bounding box center [478, 178] width 87 height 14
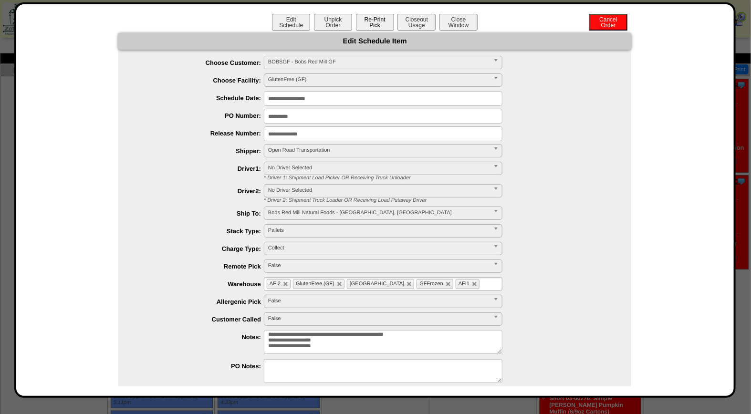
click at [374, 22] on button "Re-Print Pick" at bounding box center [375, 22] width 38 height 17
